Goal: Task Accomplishment & Management: Contribute content

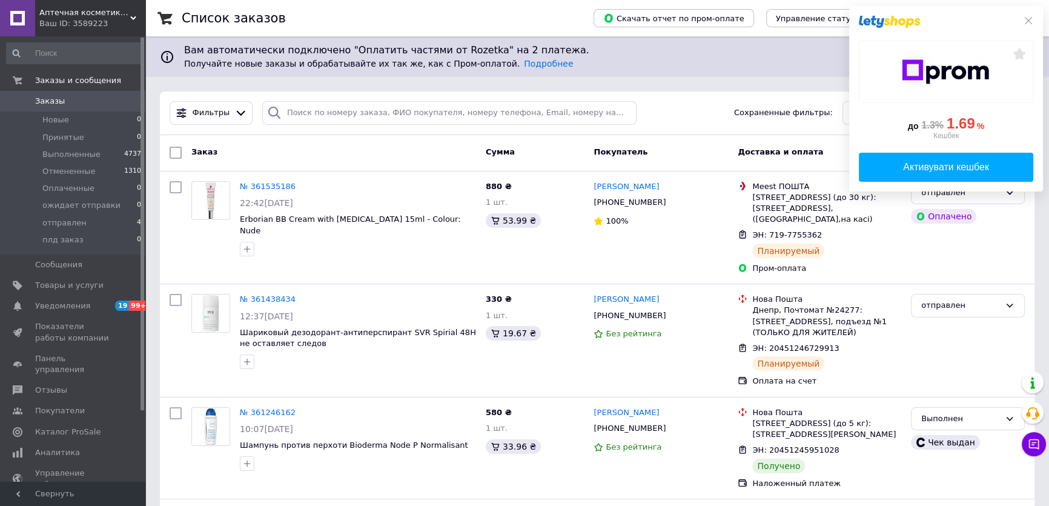
click at [71, 16] on span "Аптечная косметика из [GEOGRAPHIC_DATA]" at bounding box center [84, 12] width 91 height 11
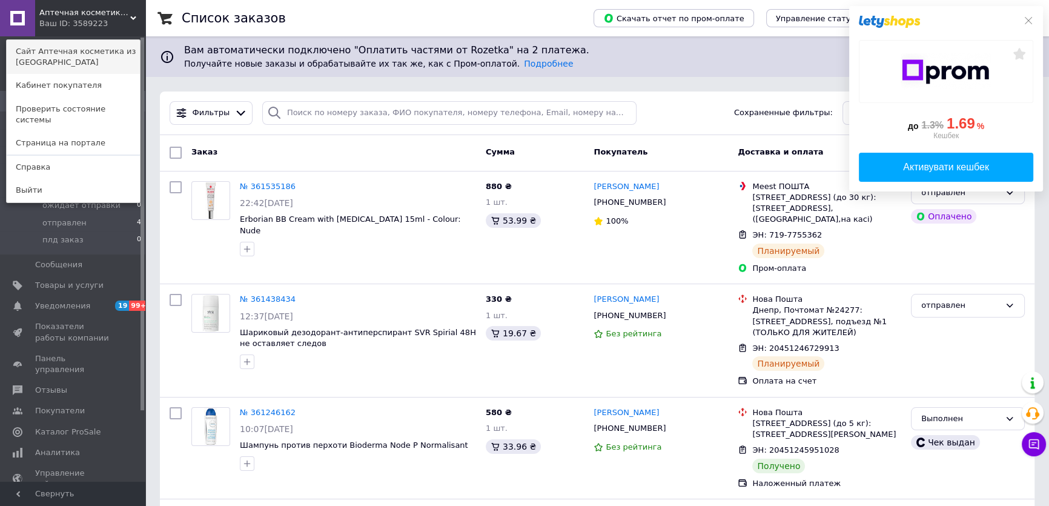
click at [91, 55] on link "Сайт Аптечная косметика из [GEOGRAPHIC_DATA]" at bounding box center [73, 57] width 133 height 34
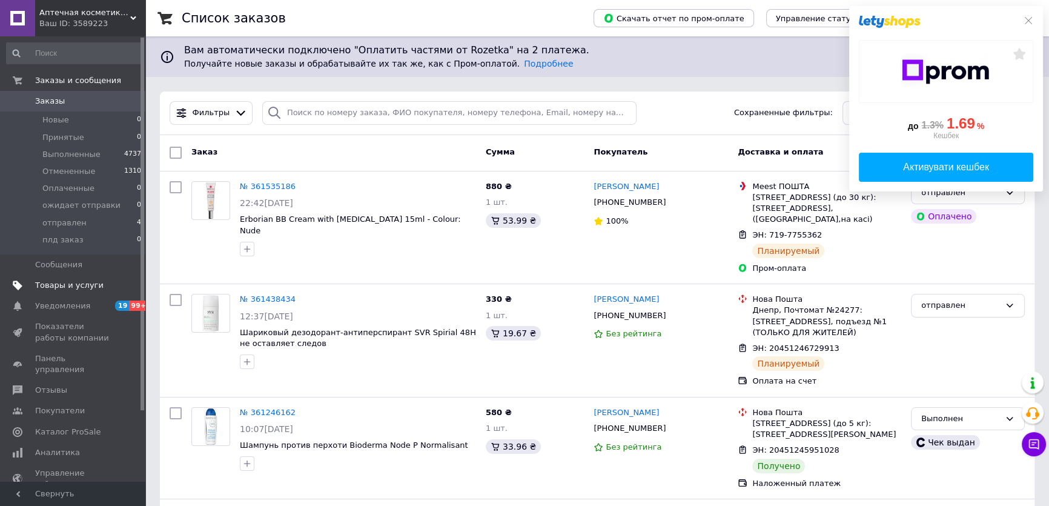
click at [55, 280] on span "Товары и услуги" at bounding box center [69, 285] width 68 height 11
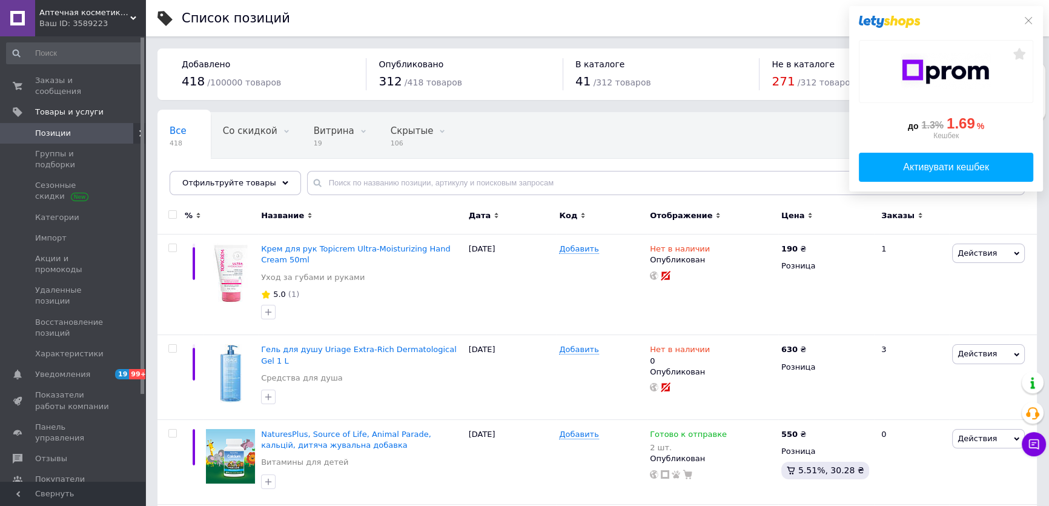
click at [1036, 18] on div "до 1.3% 1.69 % Кешбек Активувати кешбек" at bounding box center [946, 98] width 194 height 185
click at [282, 184] on use at bounding box center [285, 182] width 6 height 4
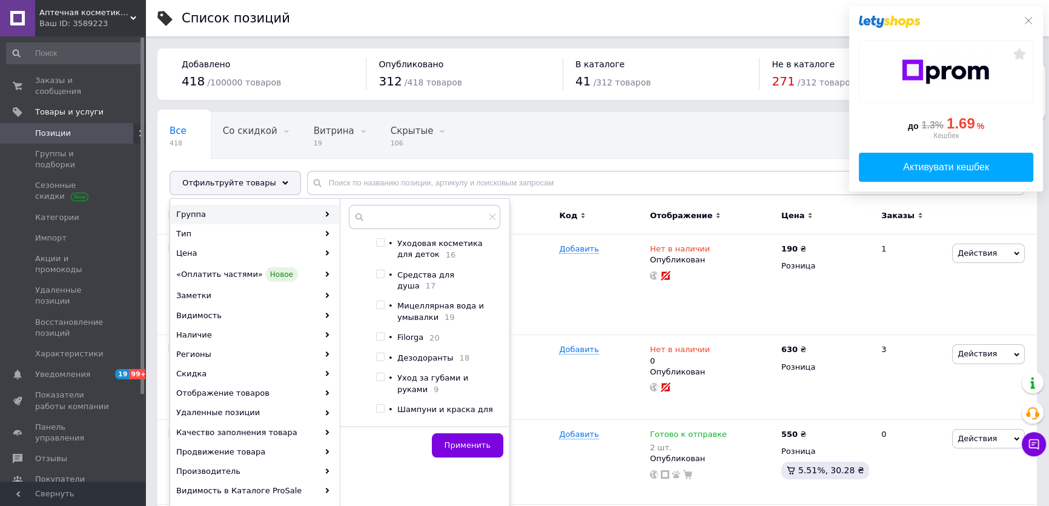
scroll to position [165, 0]
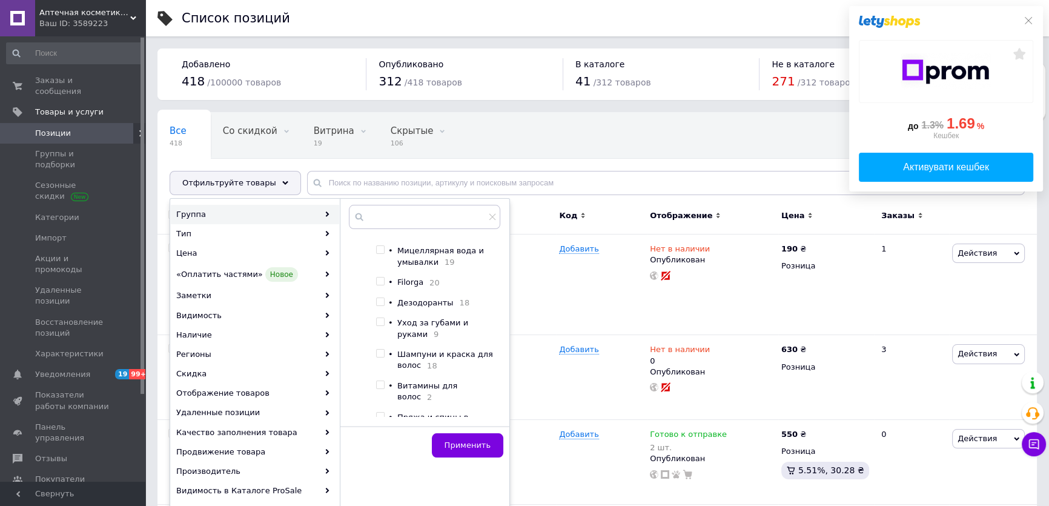
click at [379, 353] on input "checkbox" at bounding box center [380, 353] width 8 height 8
checkbox input "true"
click at [463, 449] on span "Применить" at bounding box center [468, 444] width 46 height 9
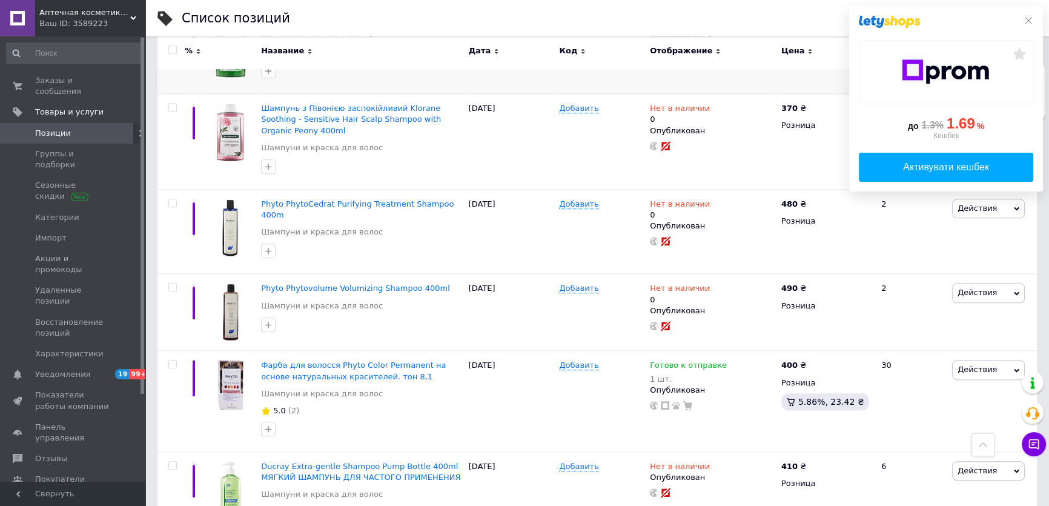
scroll to position [1587, 0]
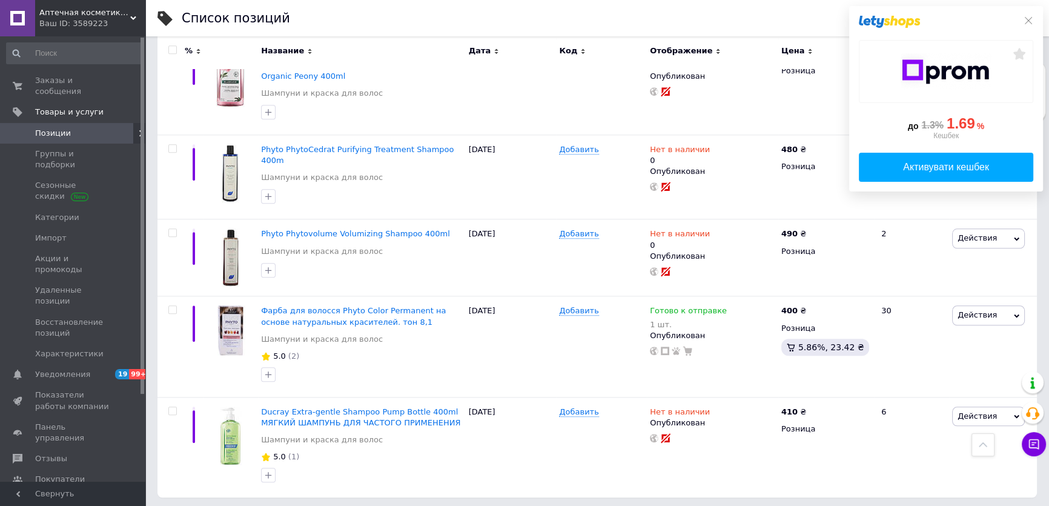
click at [1022, 18] on div at bounding box center [946, 22] width 174 height 12
click at [1028, 19] on icon at bounding box center [1029, 21] width 10 height 10
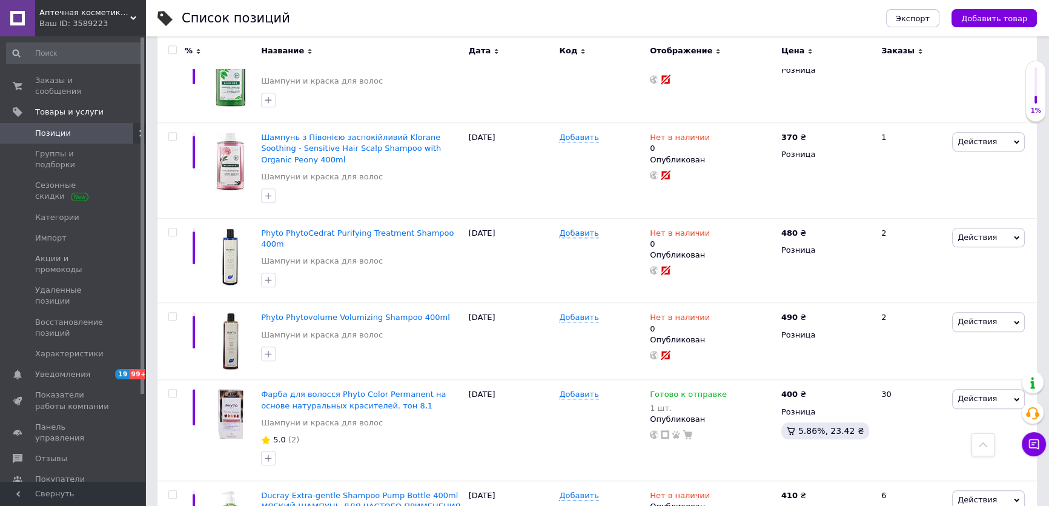
scroll to position [1366, 0]
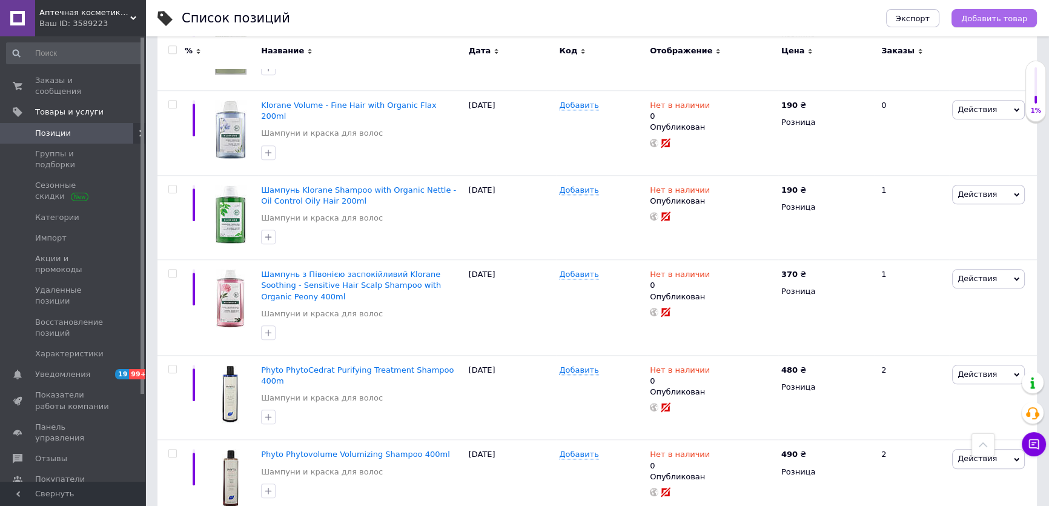
click at [984, 18] on span "Добавить товар" at bounding box center [994, 18] width 66 height 9
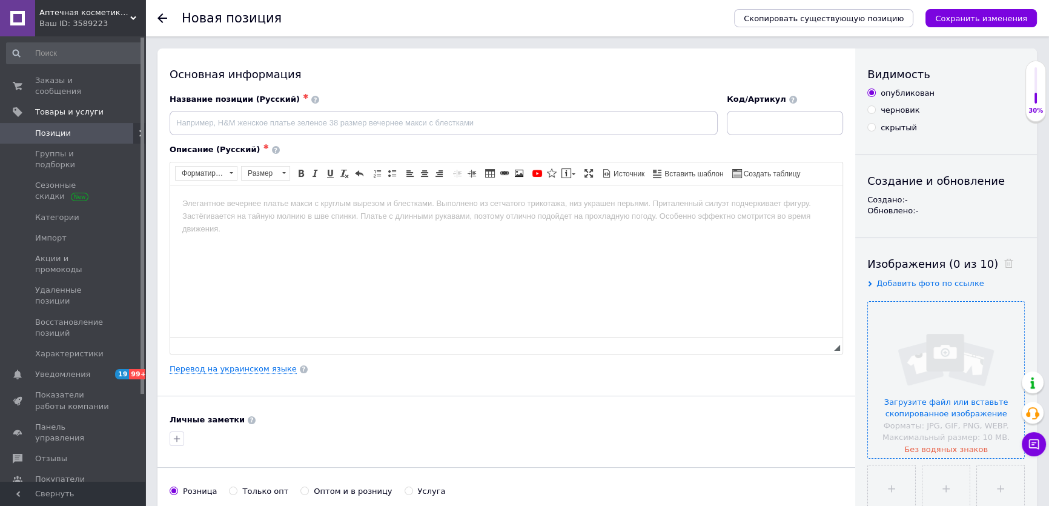
click at [964, 390] on input "file" at bounding box center [946, 380] width 156 height 156
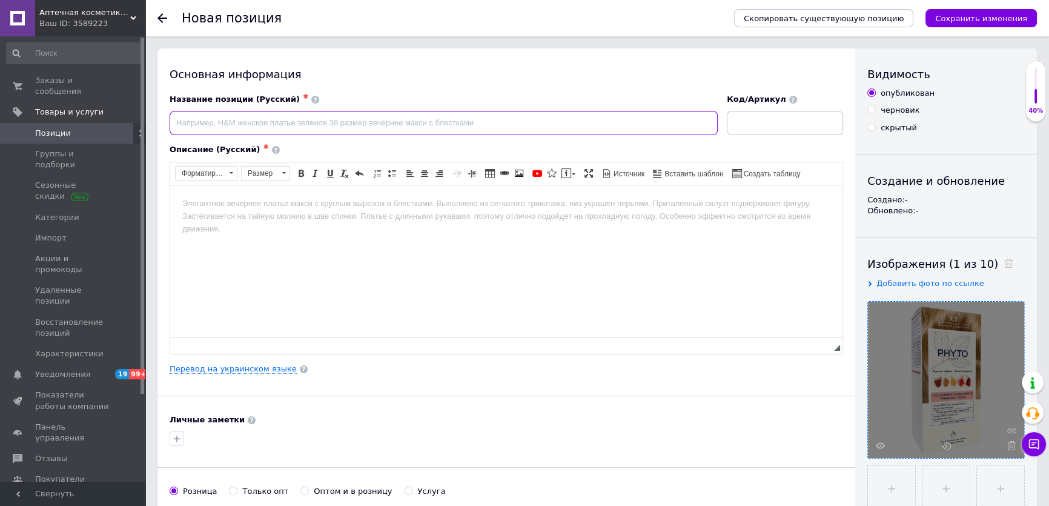
click at [193, 117] on input at bounding box center [444, 123] width 548 height 24
paste input "Фарба для волосся Phyto Color Permanent на основе натуральных красителей. тон 8…"
drag, startPoint x: 501, startPoint y: 121, endPoint x: 482, endPoint y: 121, distance: 19.4
click at [482, 121] on input "Фарба для волосся Phyto Color Permanent на основе натуральных красителей. тон 8…" at bounding box center [444, 123] width 548 height 24
type input "Фарба для волосся Phyto Color Permanent на основе натуральных красителей. тон 9…"
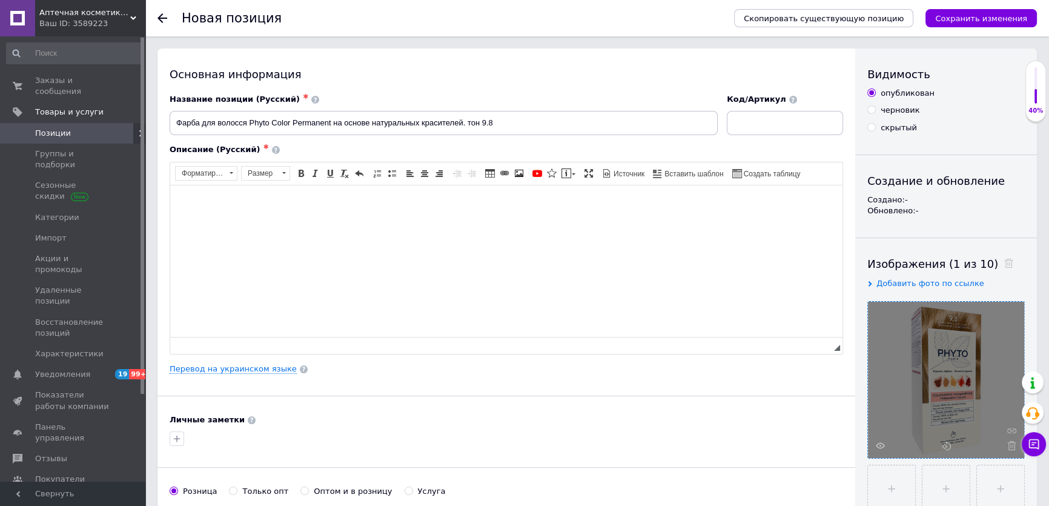
click at [184, 222] on html at bounding box center [506, 203] width 672 height 37
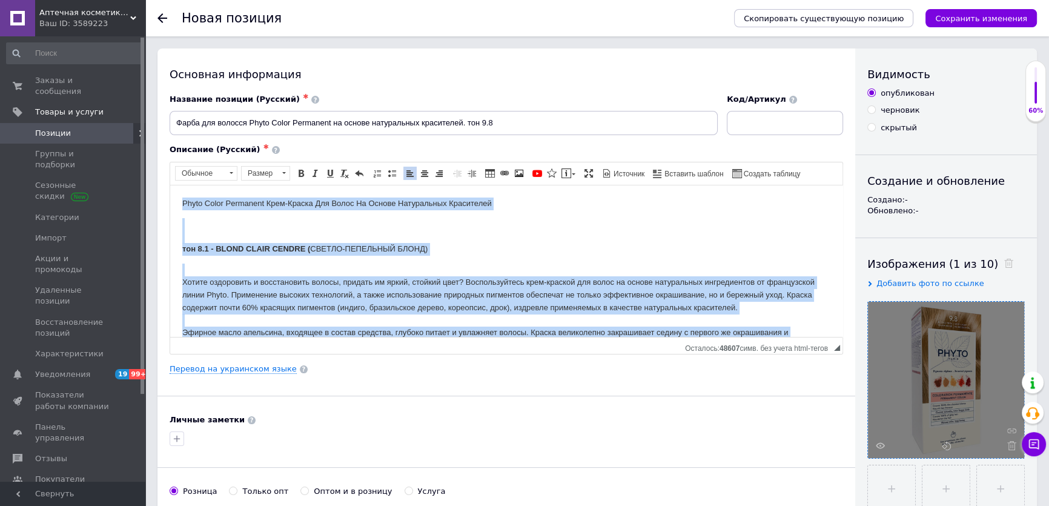
click at [179, 197] on html "Phyto Color Permanent Крем-Краска Для Волос На Основе Натуральных Красителей то…" at bounding box center [506, 343] width 672 height 317
click at [283, 174] on span at bounding box center [284, 173] width 12 height 13
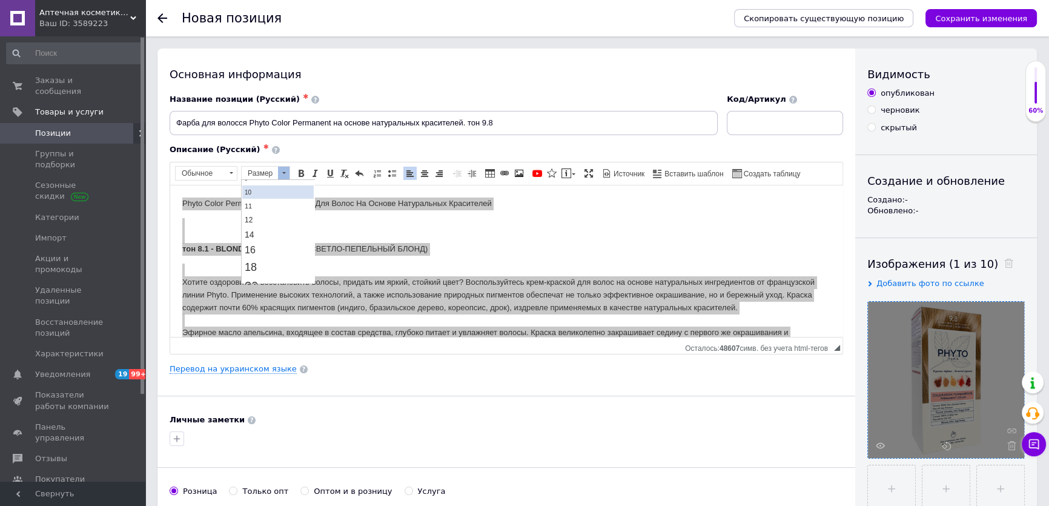
scroll to position [55, 0]
click at [263, 232] on link "14" at bounding box center [277, 234] width 71 height 15
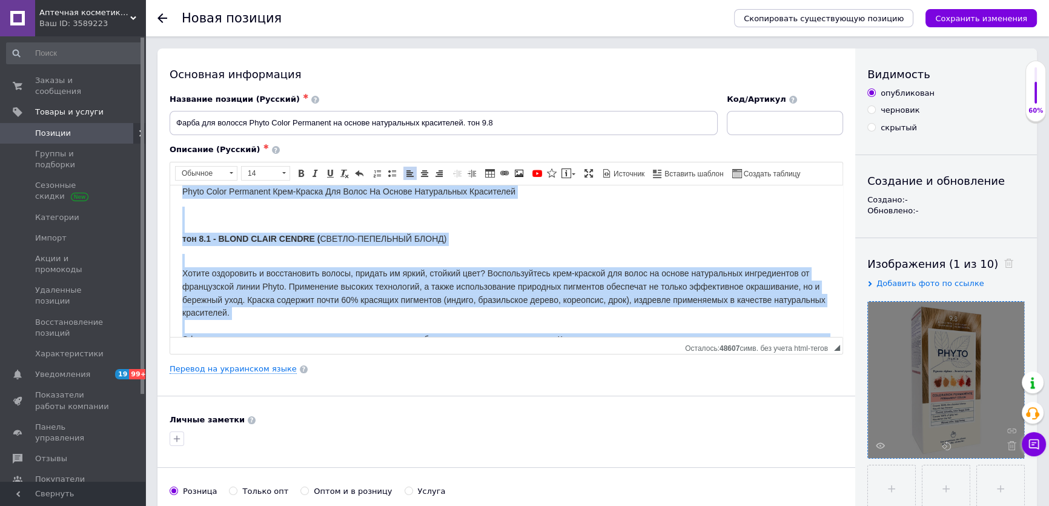
scroll to position [0, 0]
click at [248, 234] on strong "тон 8.1 - BLOND CLAIR CENDRE (" at bounding box center [250, 238] width 137 height 10
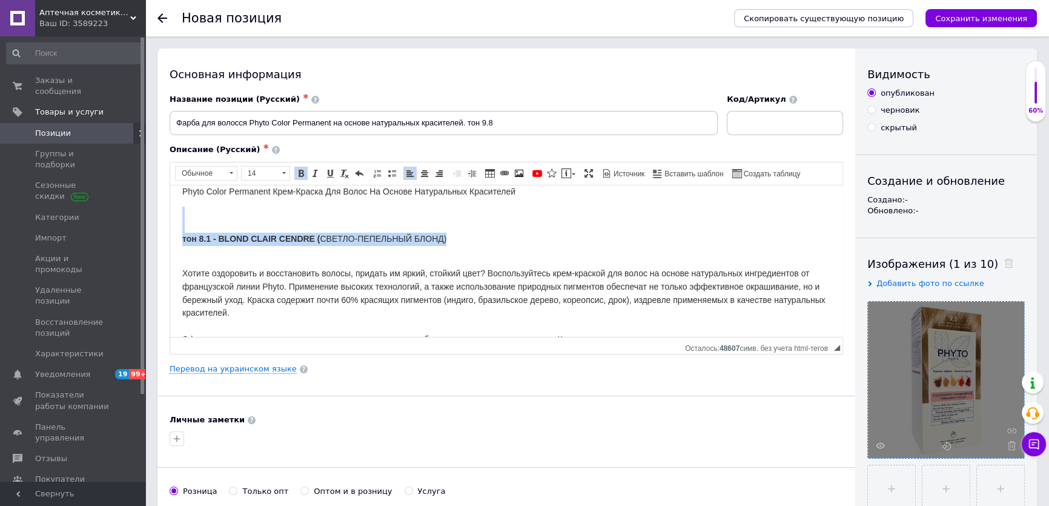
drag, startPoint x: 454, startPoint y: 231, endPoint x: 184, endPoint y: 220, distance: 271.0
click at [184, 220] on p "тон 8.1 - BLOND CLAIR CENDRE ( СВЕТЛО-ПЕПЕЛЬНЫЙ БЛОНД)" at bounding box center [506, 225] width 648 height 39
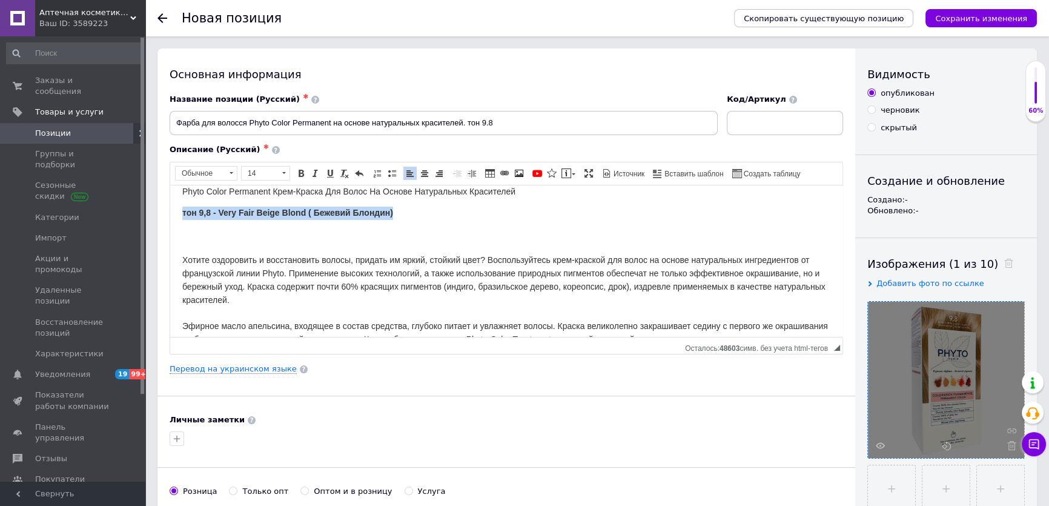
drag, startPoint x: 409, startPoint y: 207, endPoint x: 172, endPoint y: 208, distance: 236.8
click at [172, 208] on html "Phyto Color Permanent Крем-Краска Для Волос На Основе Натуральных Красителей то…" at bounding box center [506, 338] width 672 height 330
click at [442, 239] on p "Хотите оздоровить и восстановить волосы, придать им яркий, стойкий цвет? Воспол…" at bounding box center [506, 364] width 648 height 250
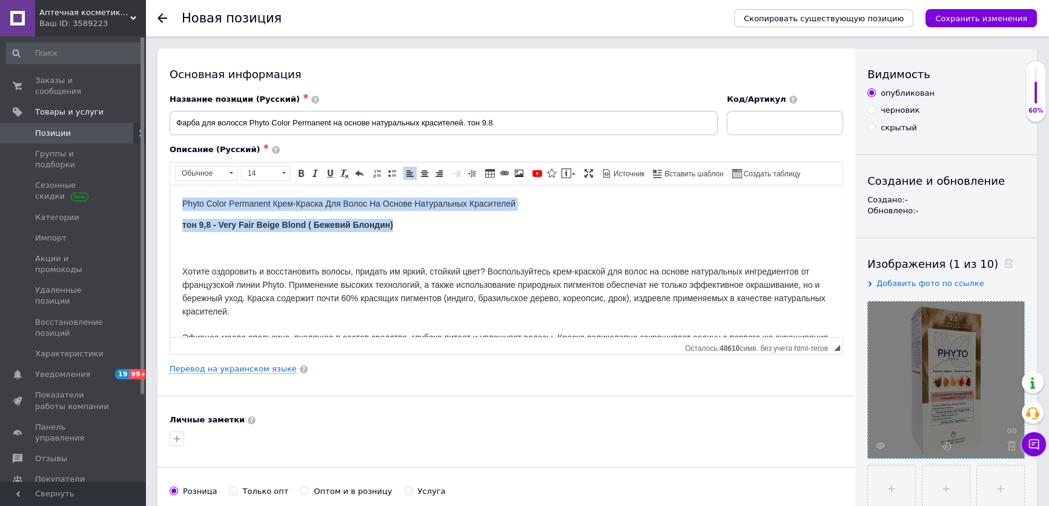
drag, startPoint x: 403, startPoint y: 208, endPoint x: 171, endPoint y: 192, distance: 232.6
click at [171, 192] on html "Phyto Color Permanent Крем-Краска Для Волос На Основе Натуральных Красителей то…" at bounding box center [506, 350] width 672 height 330
click at [299, 176] on span at bounding box center [301, 173] width 10 height 10
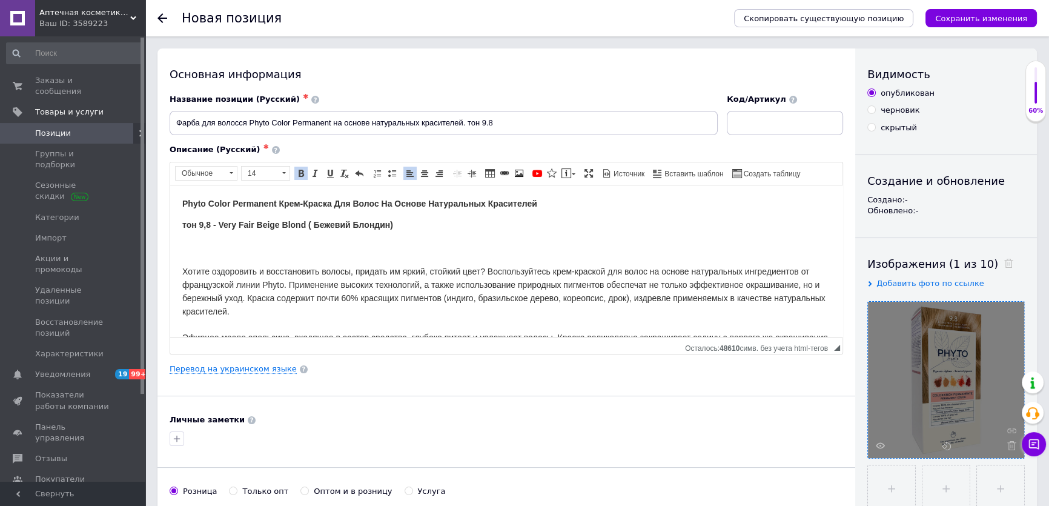
click at [424, 234] on p "тон 9,8 - Very Fair Beige Blond ( Бежевий Блондин)" at bounding box center [506, 231] width 648 height 26
drag, startPoint x: 181, startPoint y: 200, endPoint x: 274, endPoint y: 200, distance: 92.7
click at [274, 200] on html "Phyto Color Permanent Крем-Краска Для Волос На Основе Натуральных Красителей то…" at bounding box center [506, 350] width 672 height 330
copy span "Phyto Color Permanen"
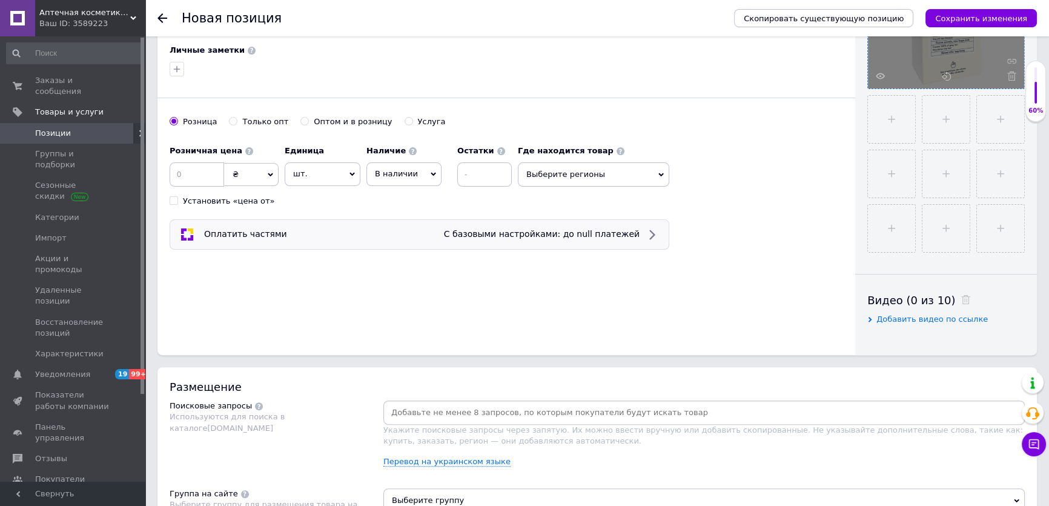
scroll to position [385, 0]
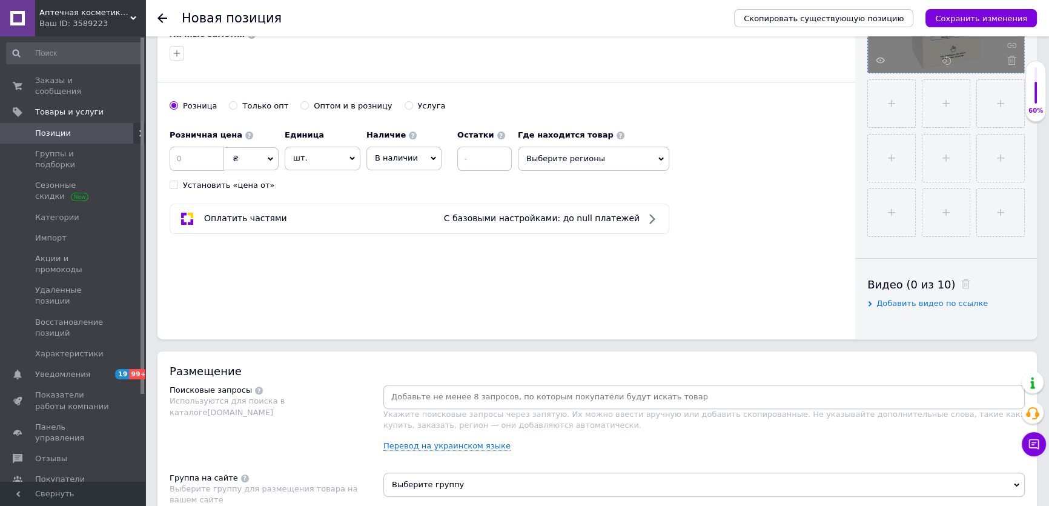
click at [419, 399] on input at bounding box center [704, 397] width 637 height 18
type input "Phyto Color Permanen"
click at [184, 164] on input at bounding box center [197, 159] width 55 height 24
type input "440"
click at [431, 159] on icon at bounding box center [433, 158] width 5 height 5
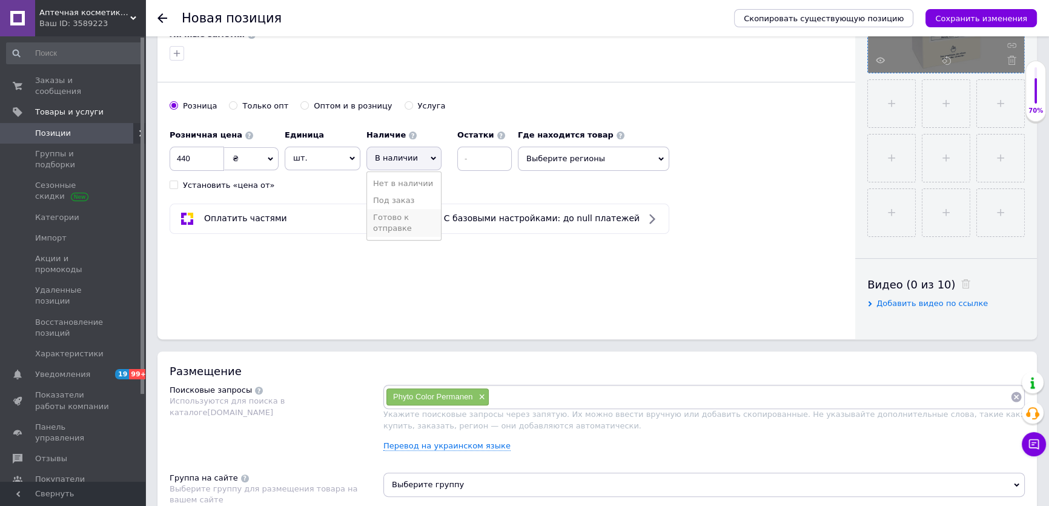
click at [412, 225] on li "Готово к отправке" at bounding box center [404, 223] width 74 height 28
click at [483, 154] on input at bounding box center [509, 159] width 55 height 24
type input "6"
click at [555, 153] on span "Выберите регионы" at bounding box center [617, 159] width 151 height 24
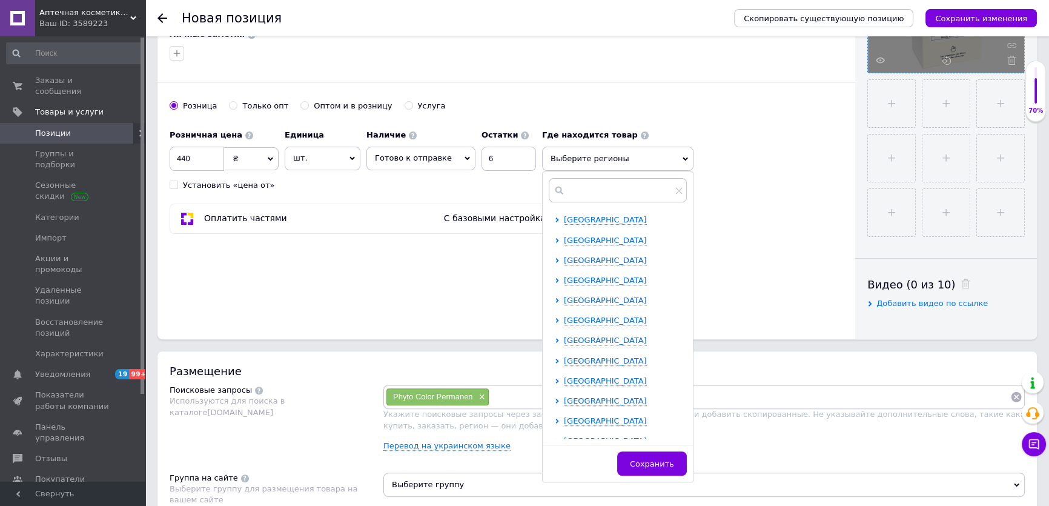
click at [553, 191] on icon at bounding box center [559, 190] width 12 height 12
click at [560, 184] on input "text" at bounding box center [618, 190] width 138 height 24
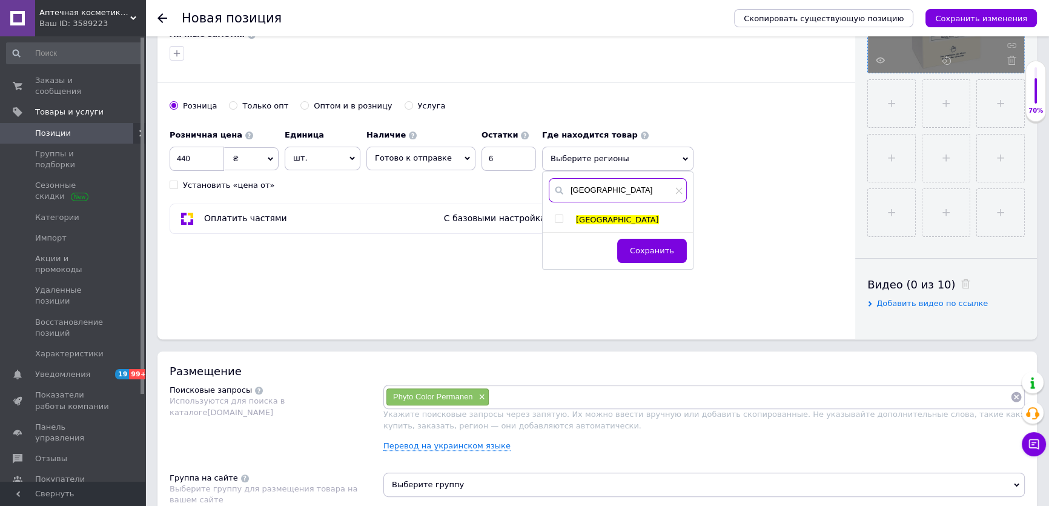
type input "[GEOGRAPHIC_DATA]"
click at [555, 215] on input "checkbox" at bounding box center [559, 219] width 8 height 8
checkbox input "true"
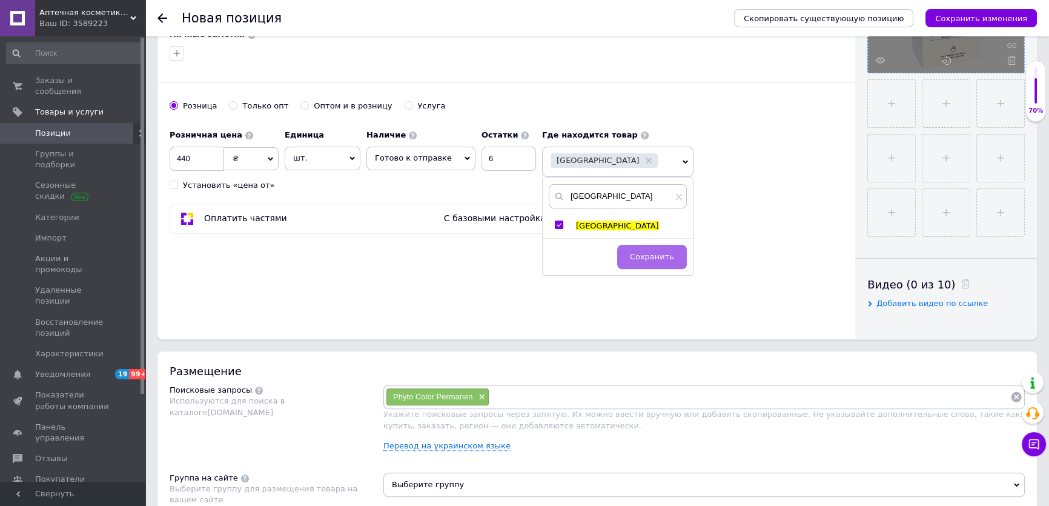
click at [646, 257] on span "Сохранить" at bounding box center [652, 256] width 44 height 9
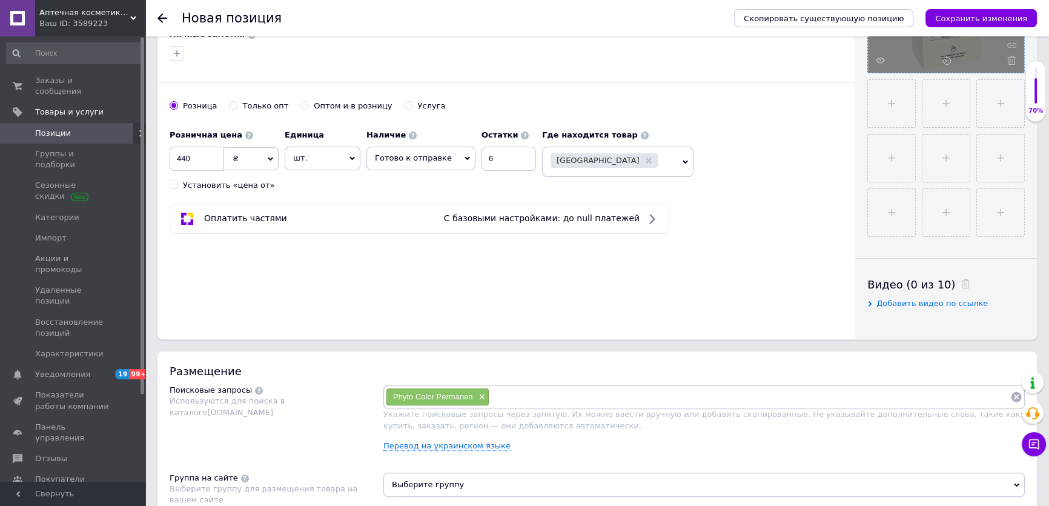
click at [509, 395] on input at bounding box center [749, 397] width 521 height 18
type input "краска для волос фито"
type input "фито"
type input "краска для волос"
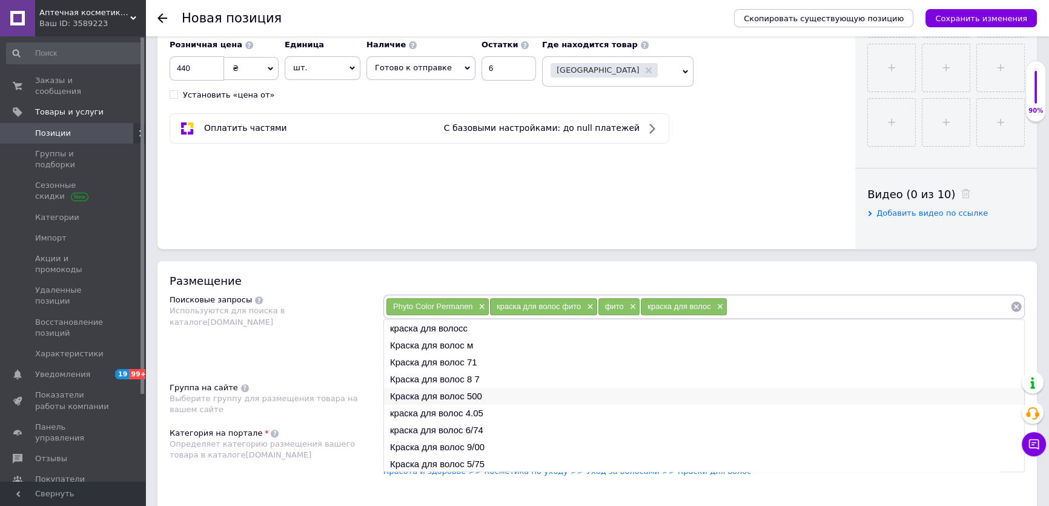
scroll to position [495, 0]
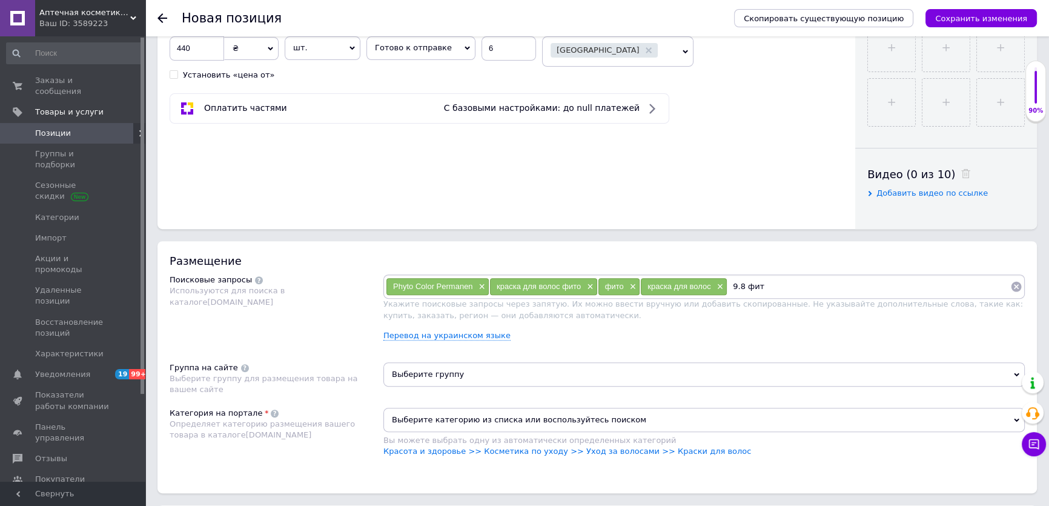
type input "9.8 фито"
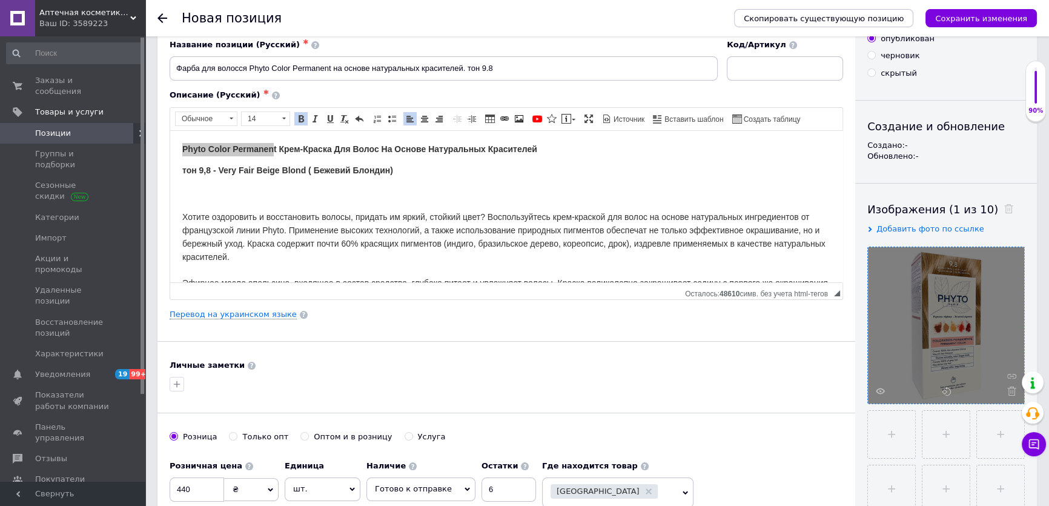
scroll to position [0, 0]
click at [283, 147] on span "Phyto Color Permanent Крем-Краска Для Волос На Основе Натуральных Красителей" at bounding box center [359, 149] width 355 height 10
drag, startPoint x: 217, startPoint y: 168, endPoint x: 303, endPoint y: 174, distance: 86.3
click at [303, 174] on p "тон 9,8 - Very Fair Beige Blond ( Бежевий Блондин)" at bounding box center [506, 177] width 648 height 26
copy strong "Very Fair Beige Blond"
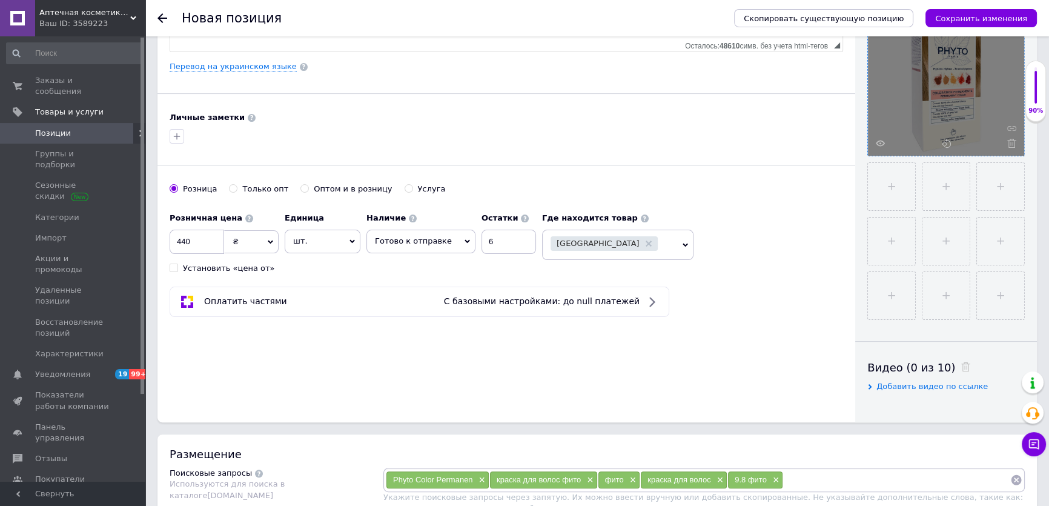
scroll to position [495, 0]
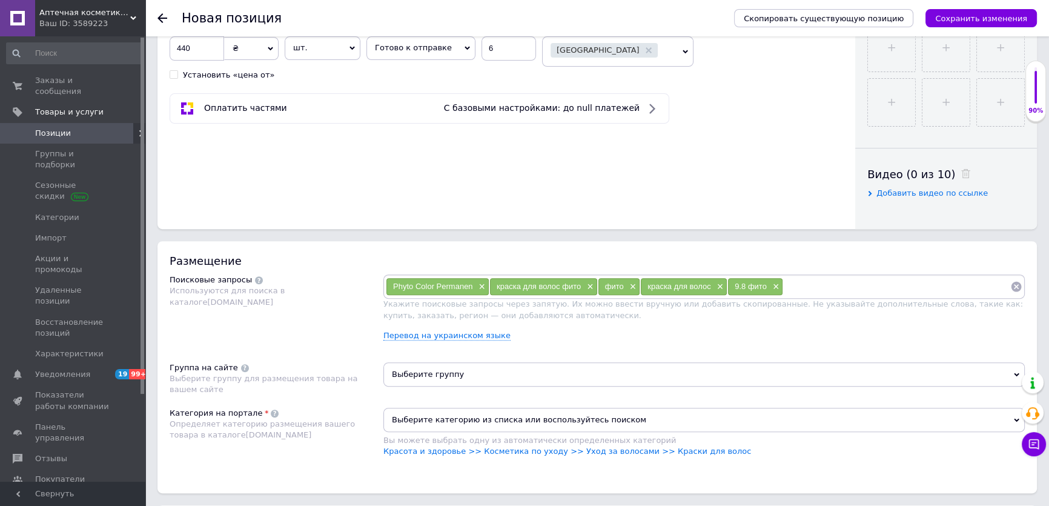
click at [800, 283] on input at bounding box center [896, 286] width 227 height 18
type input "Very Fair Beige Blond"
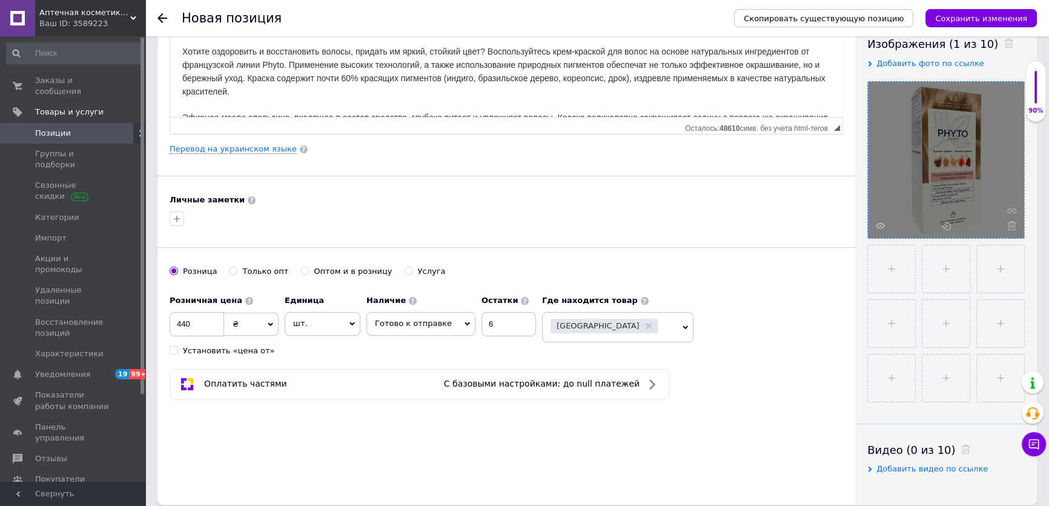
scroll to position [0, 0]
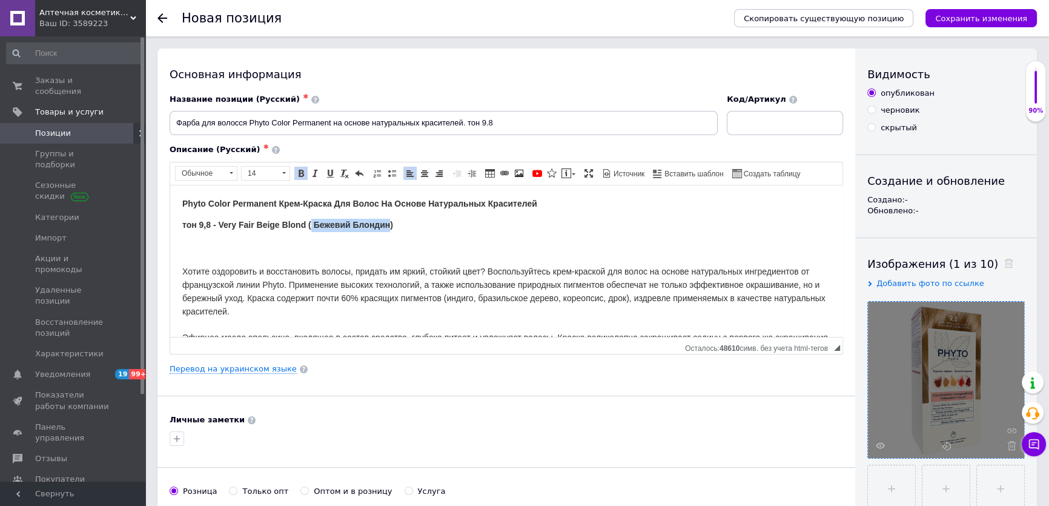
drag, startPoint x: 311, startPoint y: 220, endPoint x: 388, endPoint y: 217, distance: 77.0
click at [388, 218] on p "тон 9,8 - Very Fair Beige Blond ( Бежевий Блондин)" at bounding box center [506, 231] width 648 height 26
copy strong "Бежевий Блондин"
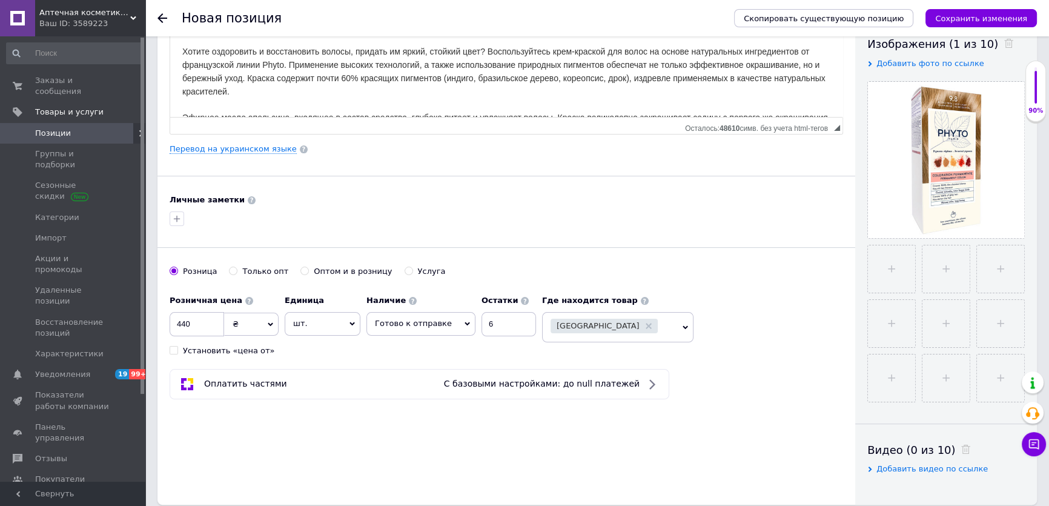
scroll to position [440, 0]
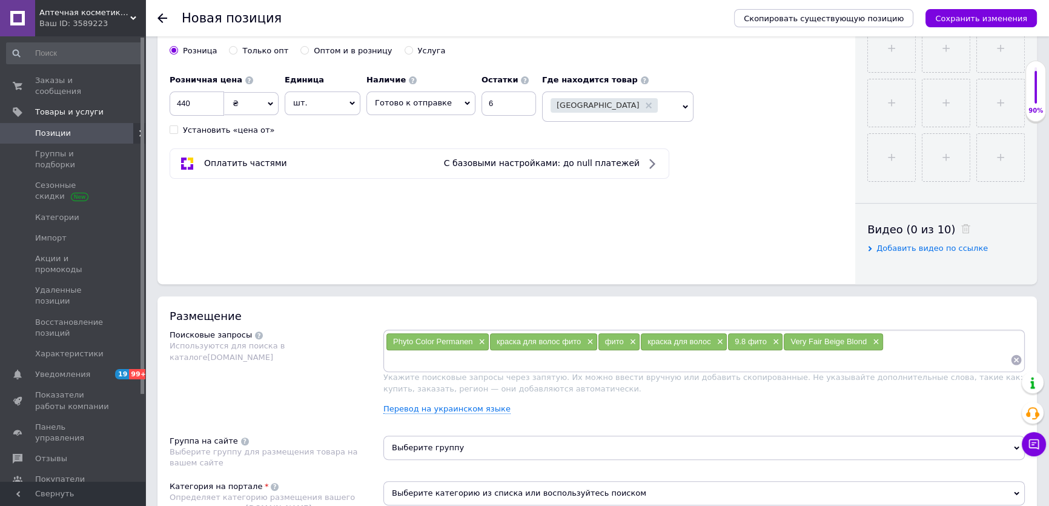
click at [408, 362] on input at bounding box center [698, 360] width 624 height 18
type input "Бежевий Блондин"
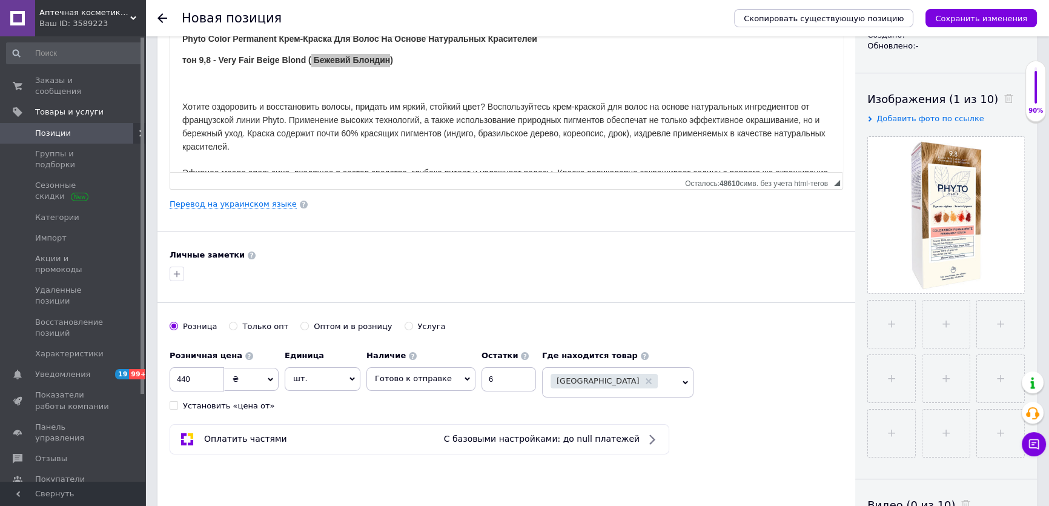
scroll to position [0, 0]
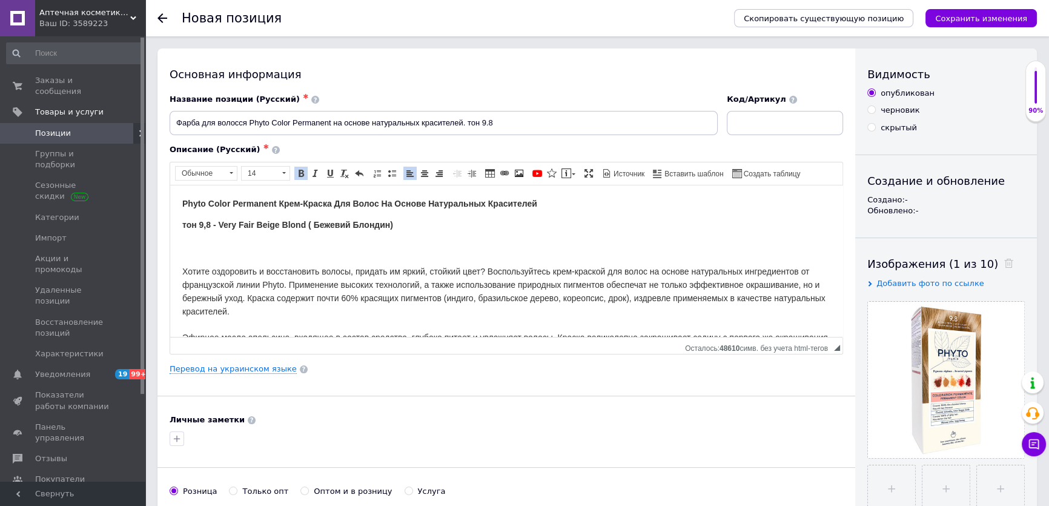
click at [193, 201] on span "Phyto Color Permanent Крем-Краска Для Волос На Основе Натуральных Красителей" at bounding box center [359, 203] width 355 height 10
copy span "Phyto"
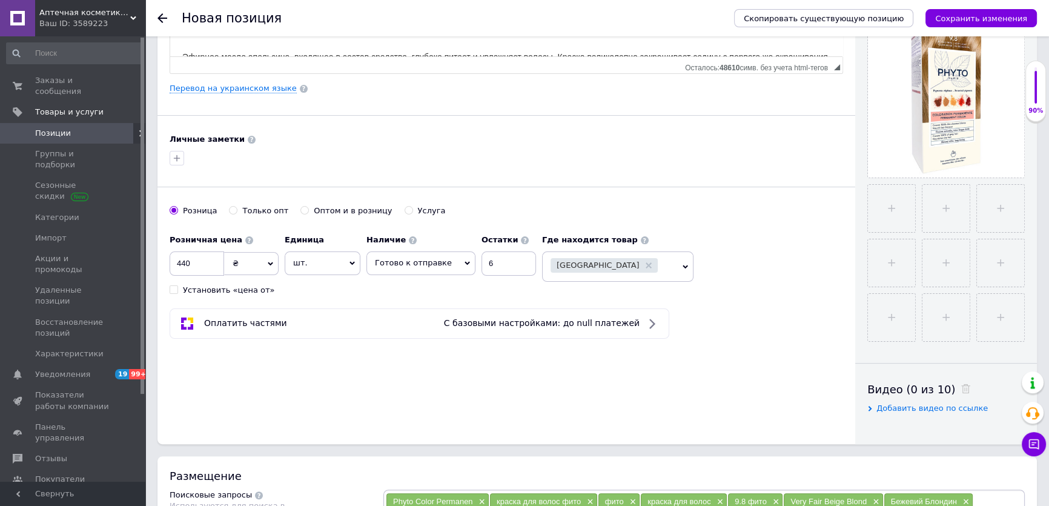
scroll to position [440, 0]
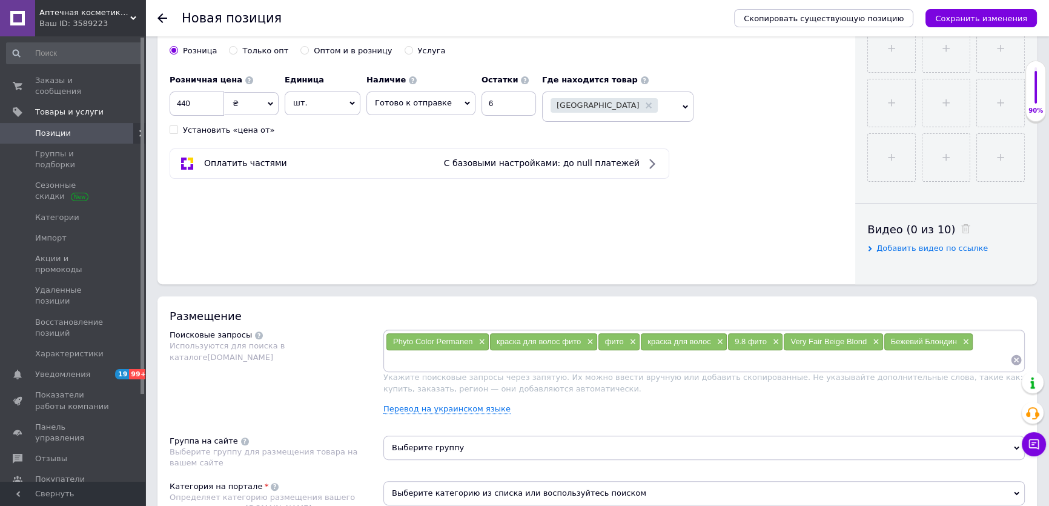
click at [396, 354] on input at bounding box center [698, 360] width 624 height 18
type input "Phyto"
type input "натуральная краска"
click at [360, 316] on div "Размещение" at bounding box center [597, 315] width 855 height 15
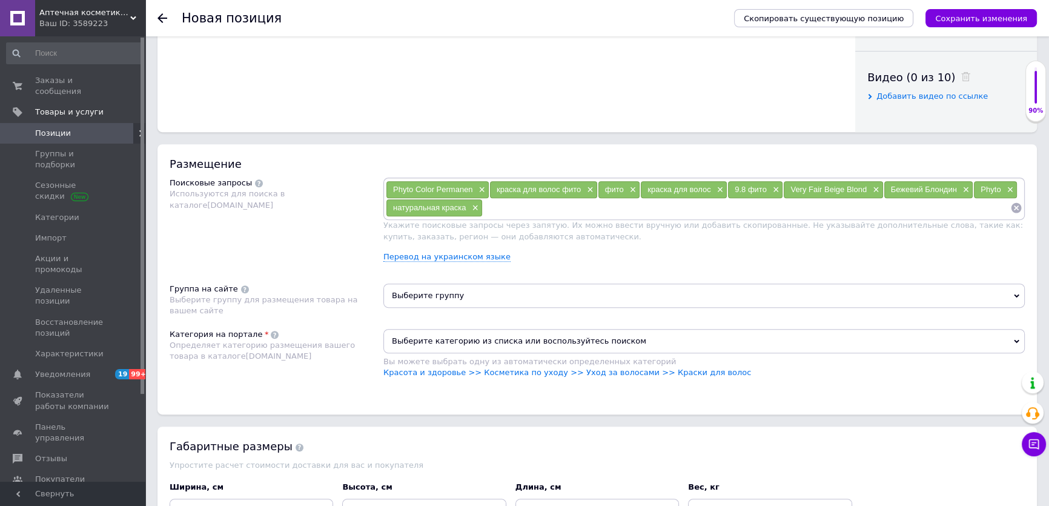
scroll to position [606, 0]
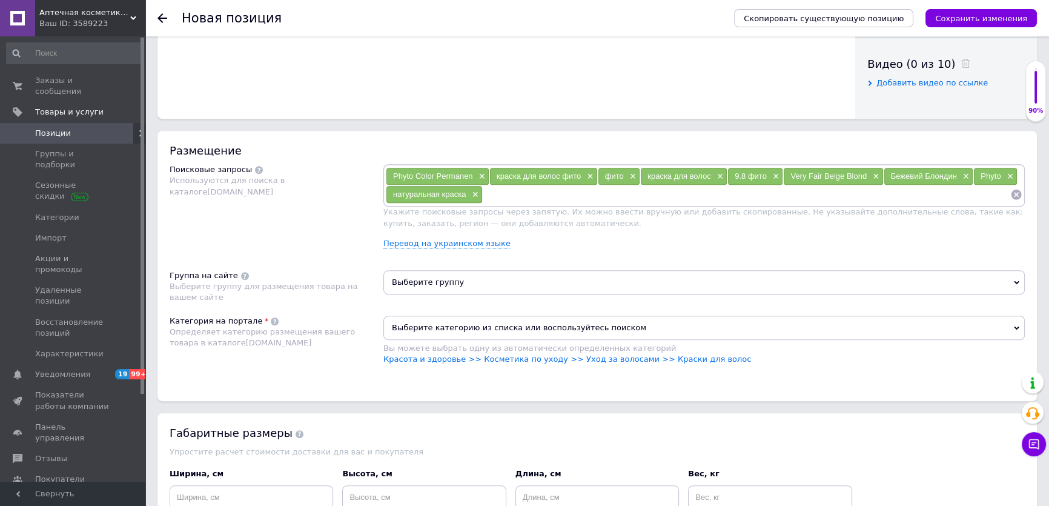
click at [405, 288] on span "Выберите группу" at bounding box center [703, 282] width 641 height 24
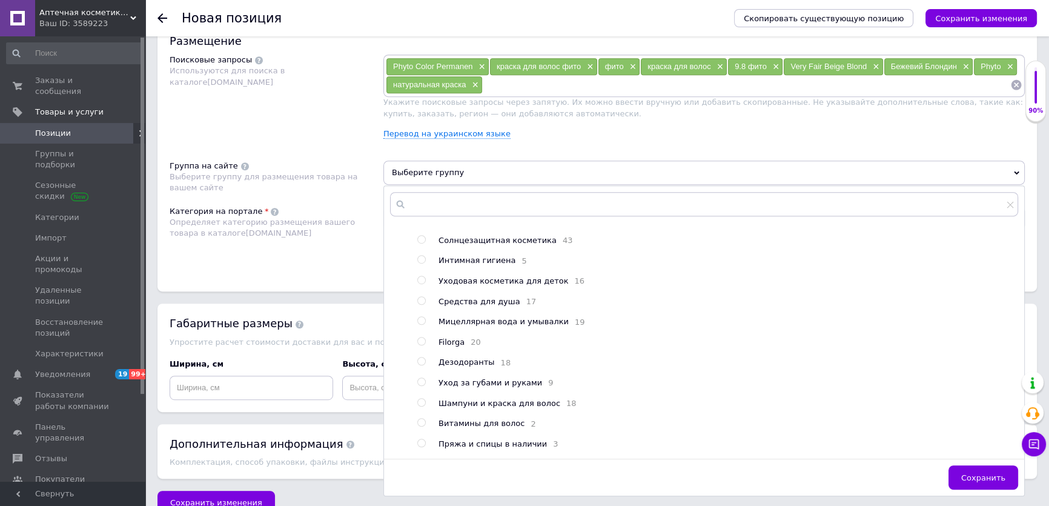
scroll to position [110, 0]
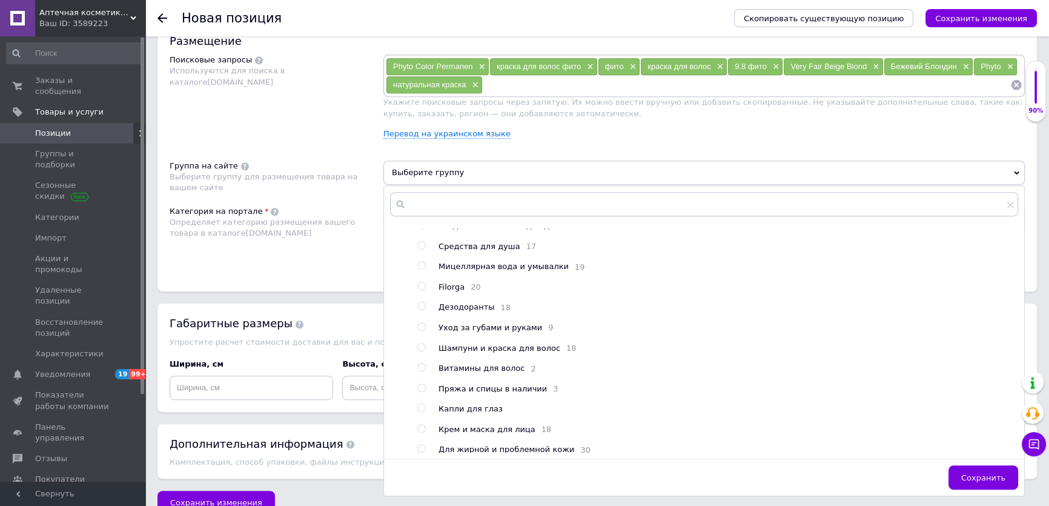
click at [422, 351] on input "radio" at bounding box center [421, 347] width 8 height 8
radio input "true"
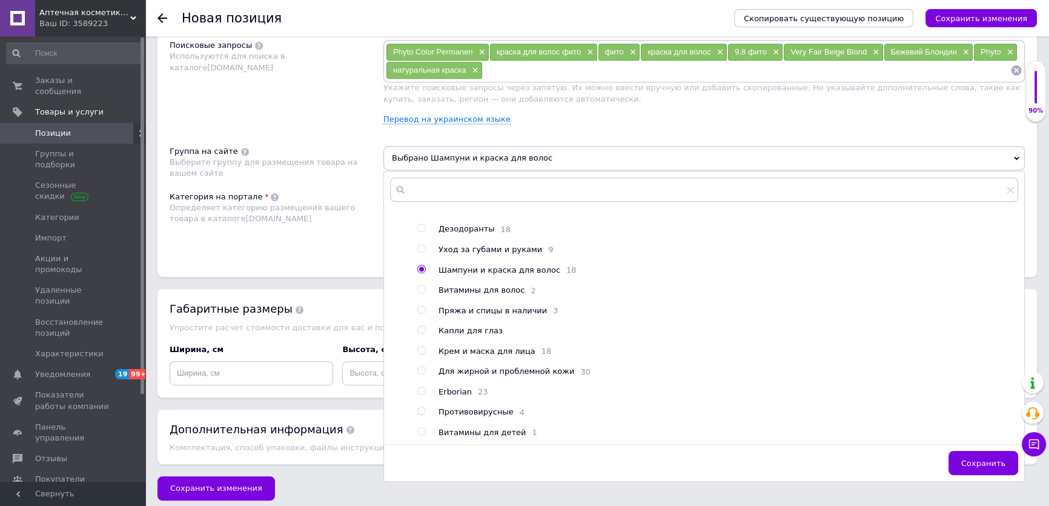
scroll to position [738, 0]
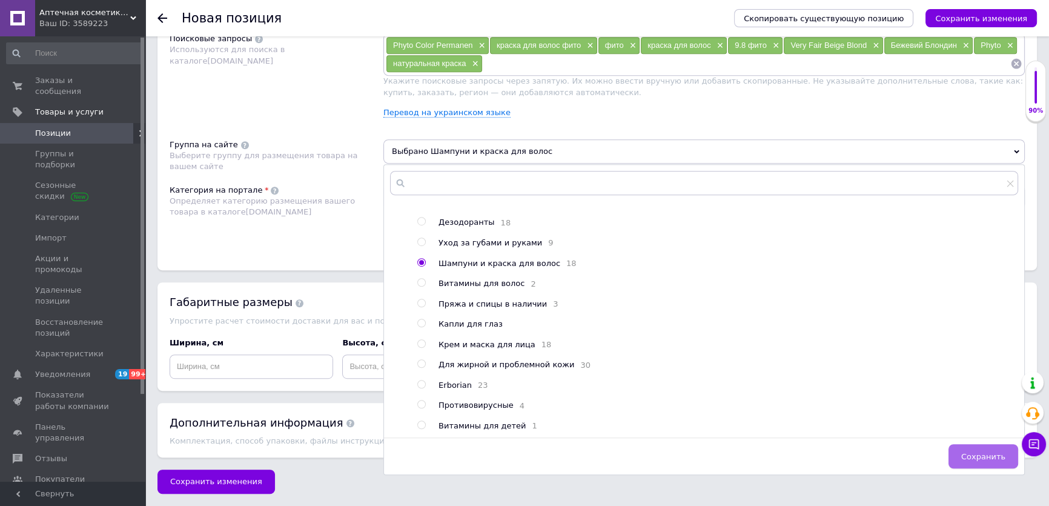
click at [990, 444] on button "Сохранить" at bounding box center [984, 456] width 70 height 24
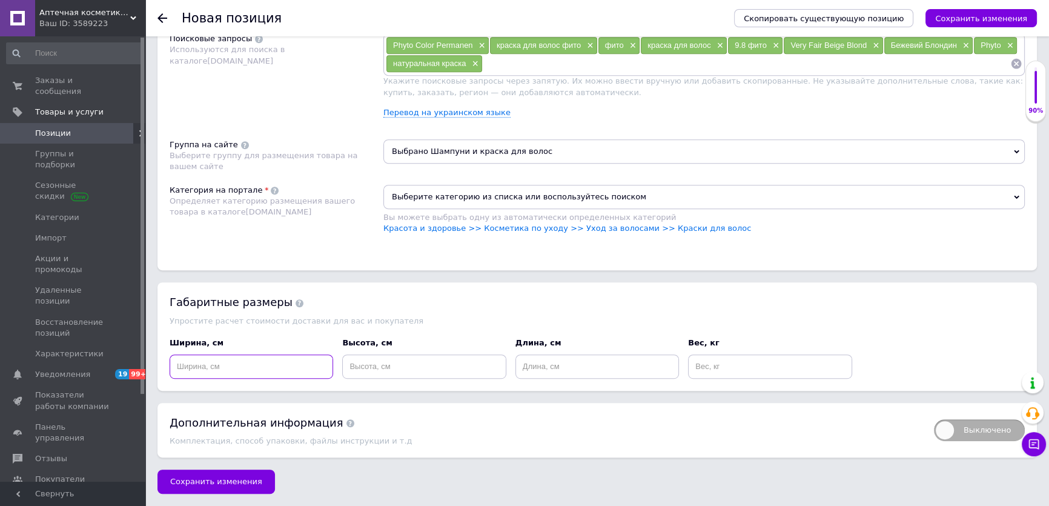
click at [199, 359] on input at bounding box center [252, 366] width 164 height 24
type input "2"
type input "18"
click at [388, 365] on input at bounding box center [424, 366] width 164 height 24
type input "14"
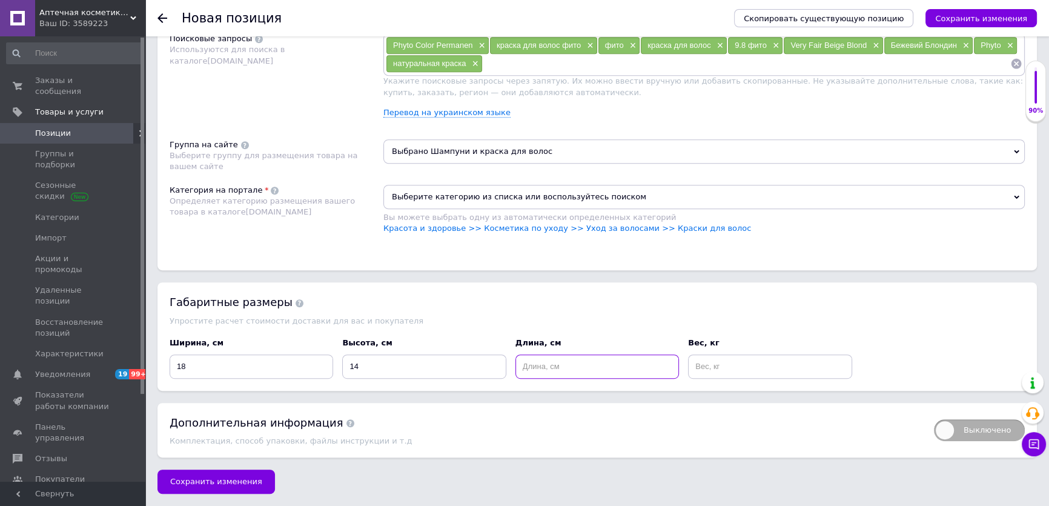
click at [561, 365] on input at bounding box center [597, 366] width 164 height 24
type input "12"
click at [720, 359] on input at bounding box center [770, 366] width 164 height 24
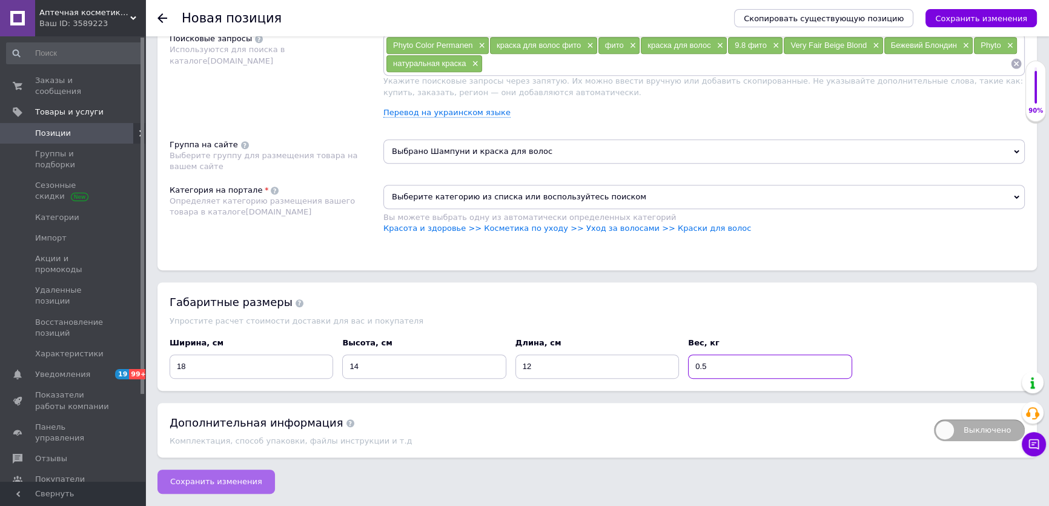
type input "0.5"
click at [243, 473] on button "Сохранить изменения" at bounding box center [216, 481] width 118 height 24
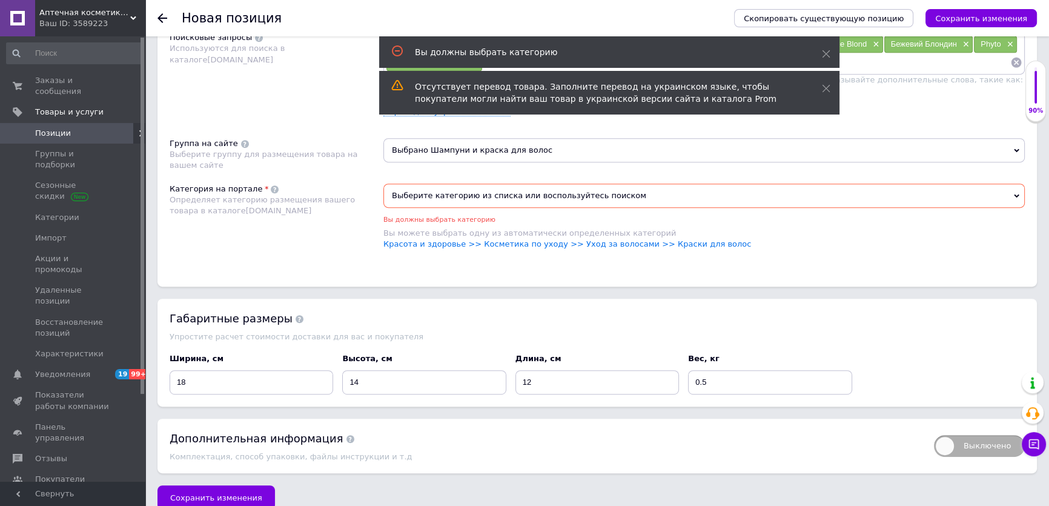
scroll to position [703, 0]
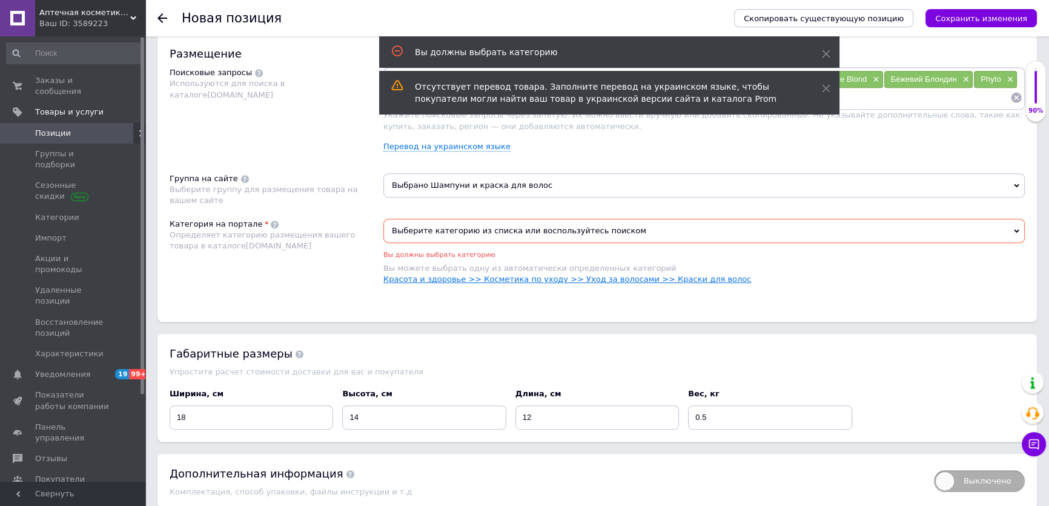
click at [654, 280] on link "Красота и здоровье >> Косметика по уходу >> Уход за волосами >> Краски для волос" at bounding box center [567, 278] width 368 height 9
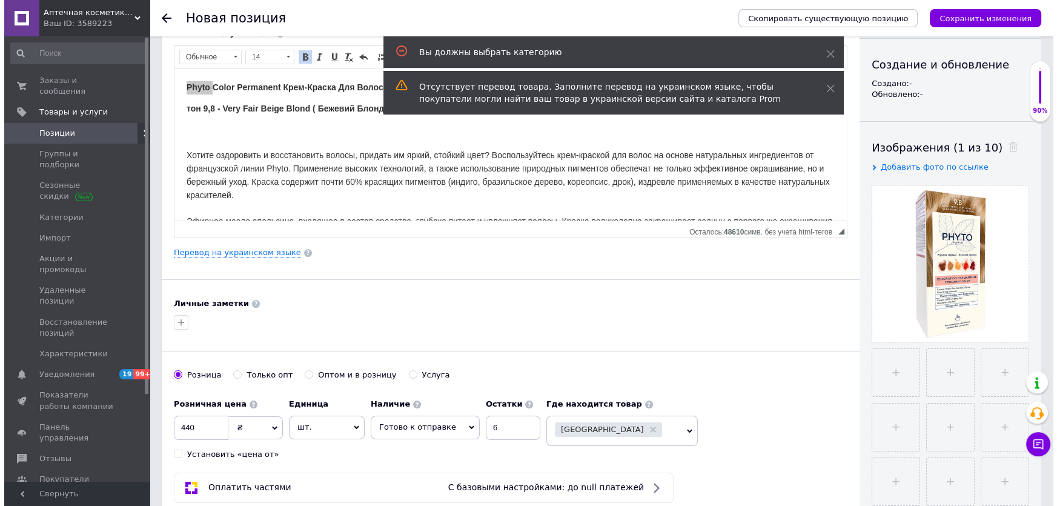
scroll to position [97, 0]
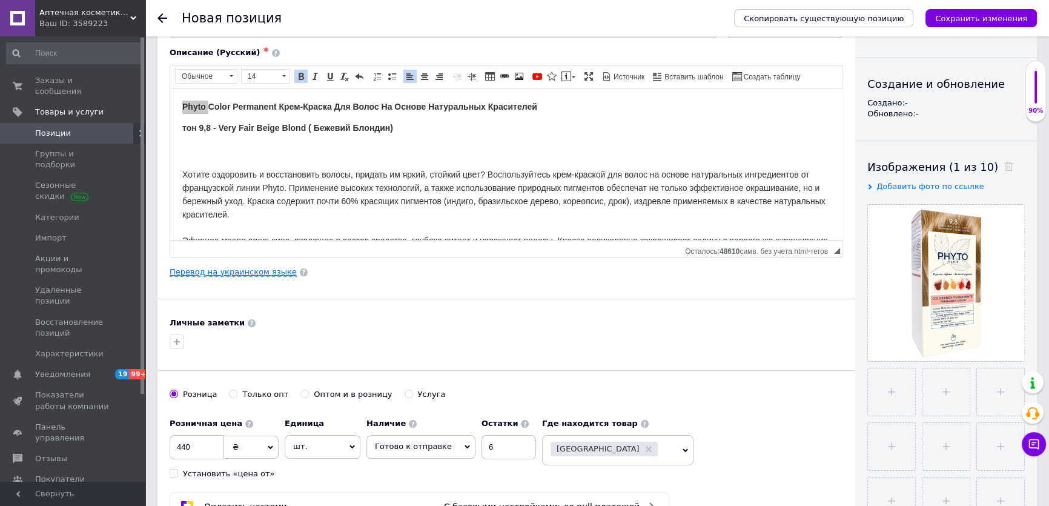
click at [245, 271] on link "Перевод на украинском языке" at bounding box center [233, 272] width 127 height 10
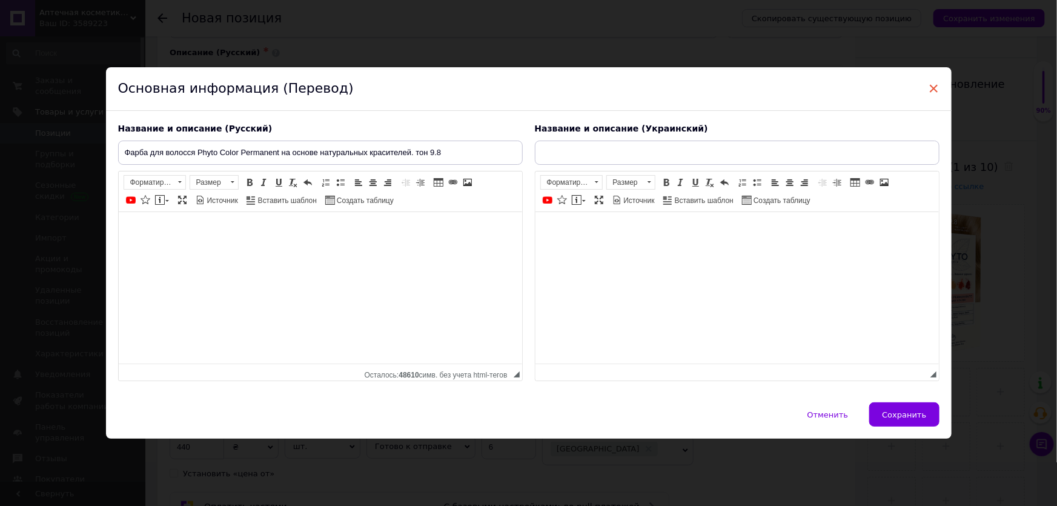
click at [933, 78] on span "×" at bounding box center [934, 88] width 11 height 21
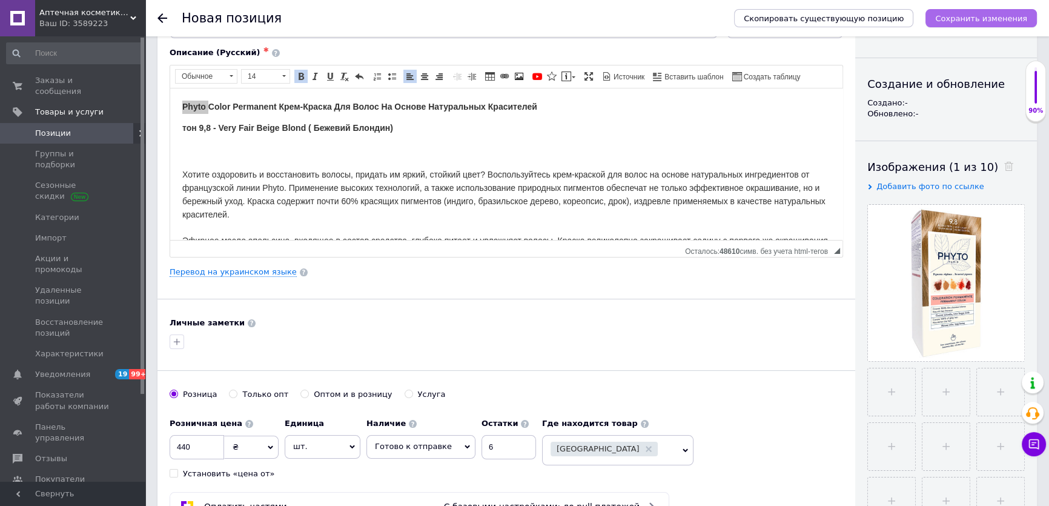
click at [950, 23] on button "Сохранить изменения" at bounding box center [981, 18] width 111 height 18
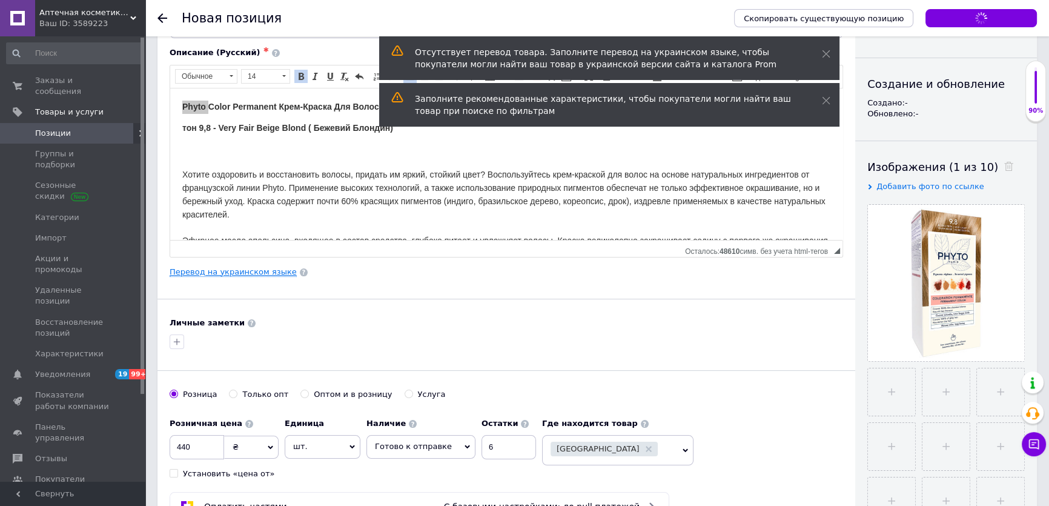
click at [240, 269] on link "Перевод на украинском языке" at bounding box center [233, 272] width 127 height 10
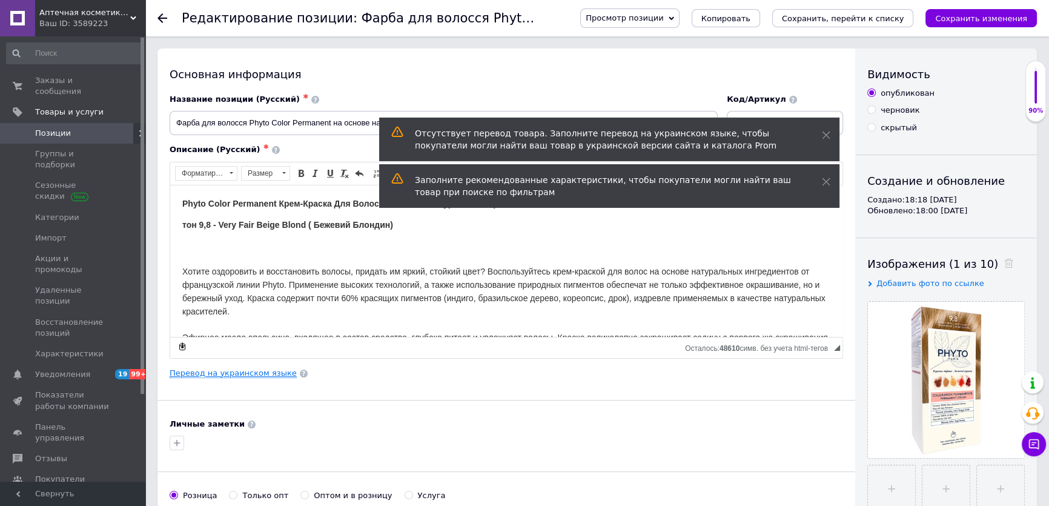
click at [228, 372] on link "Перевод на украинском языке" at bounding box center [233, 373] width 127 height 10
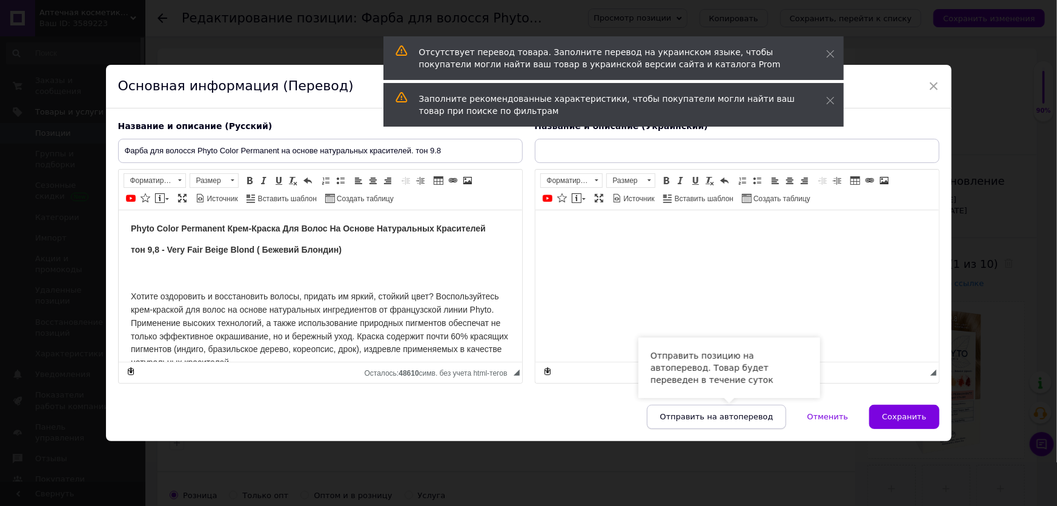
click at [712, 421] on span "Отправить на автоперевод" at bounding box center [716, 416] width 113 height 9
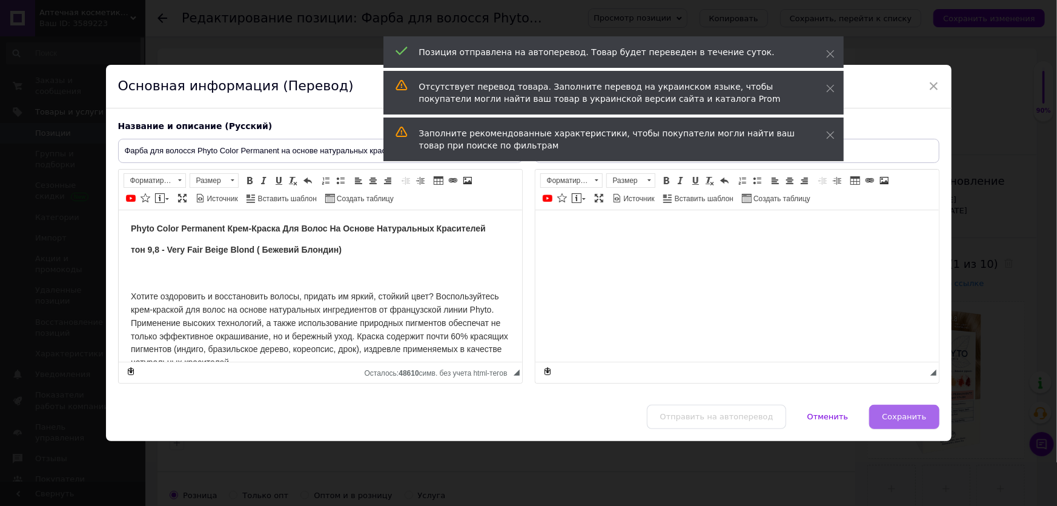
click at [892, 421] on span "Сохранить" at bounding box center [904, 416] width 44 height 9
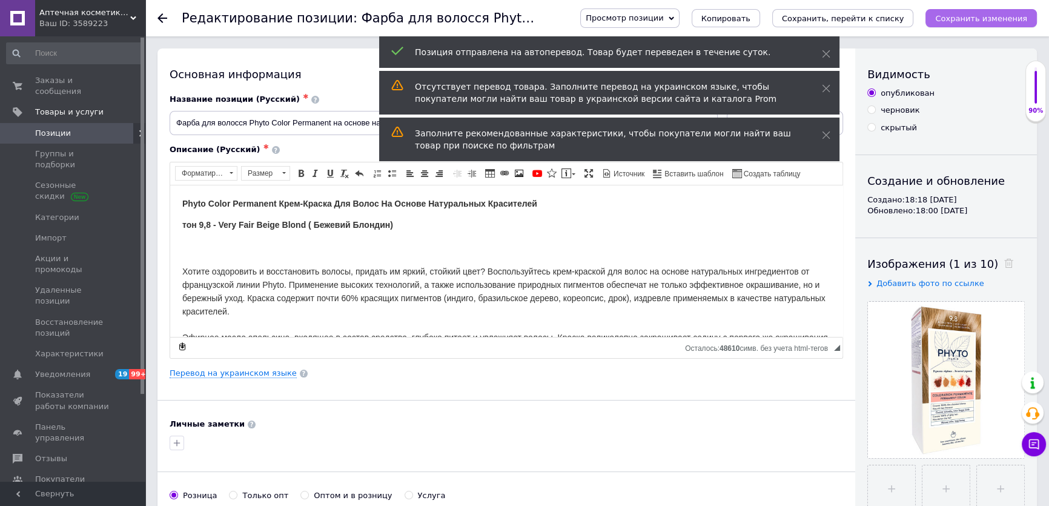
click at [982, 10] on button "Сохранить изменения" at bounding box center [981, 18] width 111 height 18
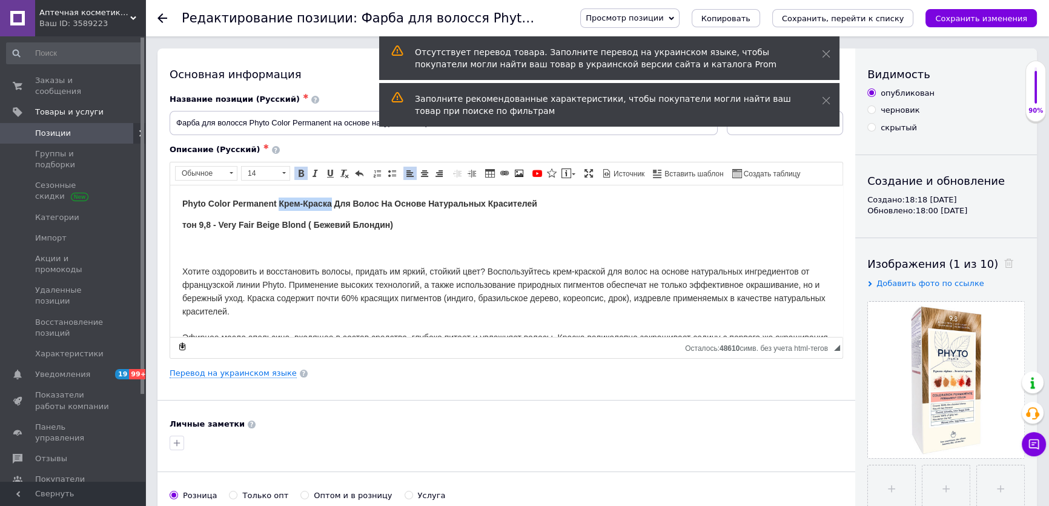
drag, startPoint x: 279, startPoint y: 202, endPoint x: 333, endPoint y: 205, distance: 53.4
click at [333, 205] on span "Phyto Color Permanent Крем-Краска Для Волос На Основе Натуральных Красителей" at bounding box center [359, 203] width 355 height 10
copy span "Крем-Краска"
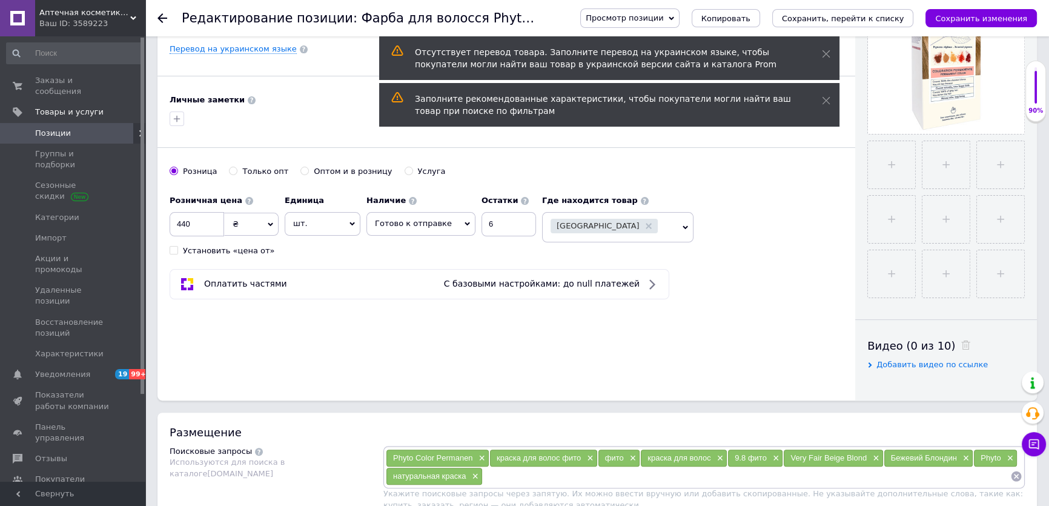
scroll to position [440, 0]
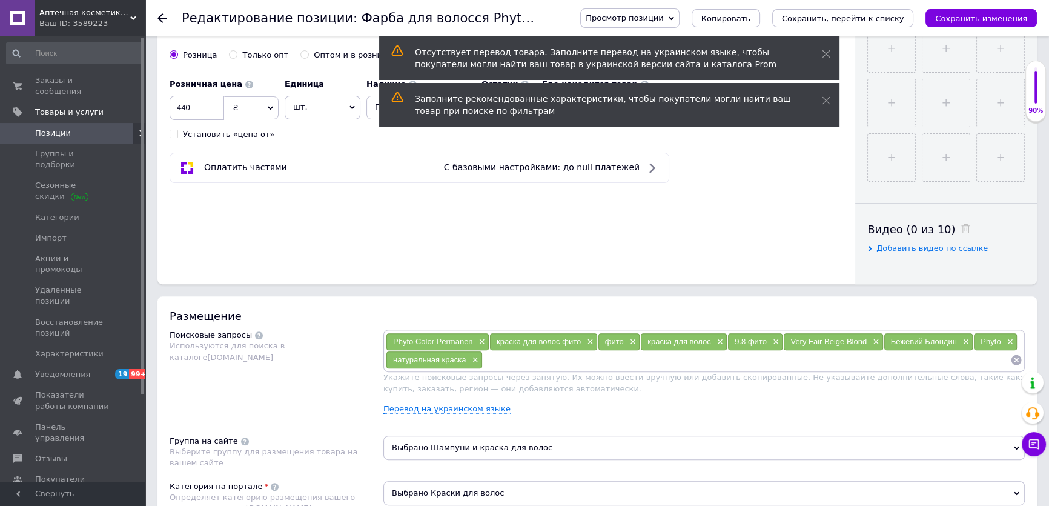
click at [511, 364] on input at bounding box center [747, 360] width 528 height 18
paste input "Крем-Краска"
type input "Крем-Краска"
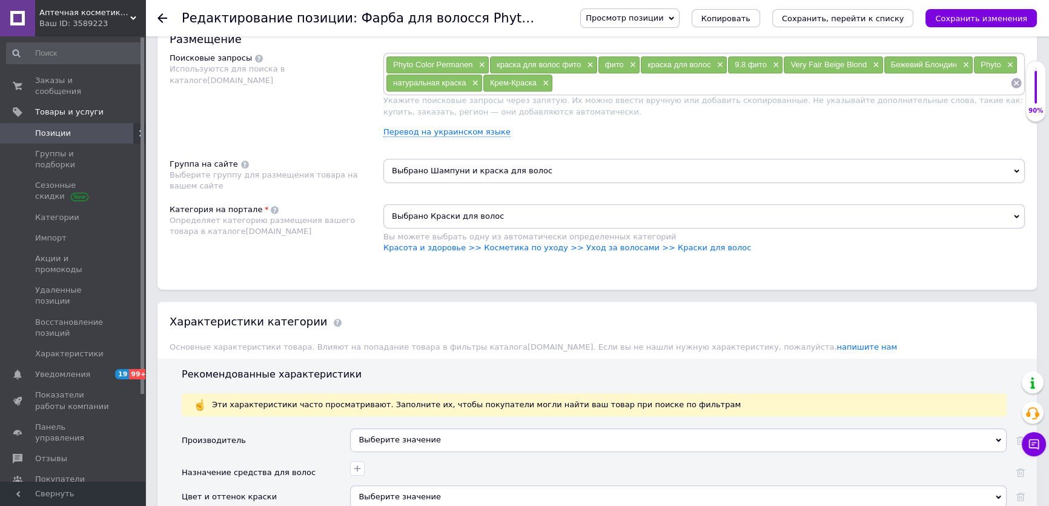
scroll to position [826, 0]
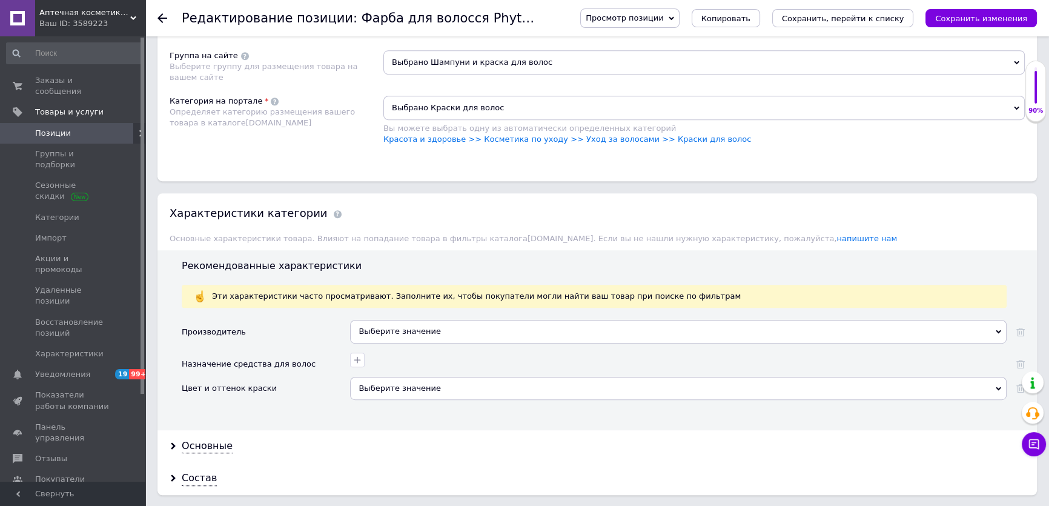
click at [383, 336] on div "Выберите значение" at bounding box center [678, 331] width 657 height 23
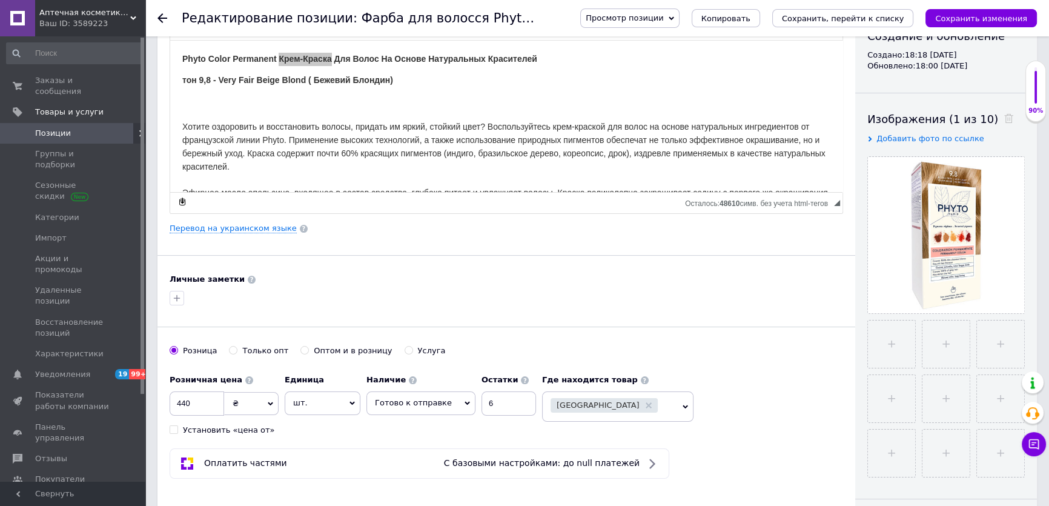
scroll to position [0, 0]
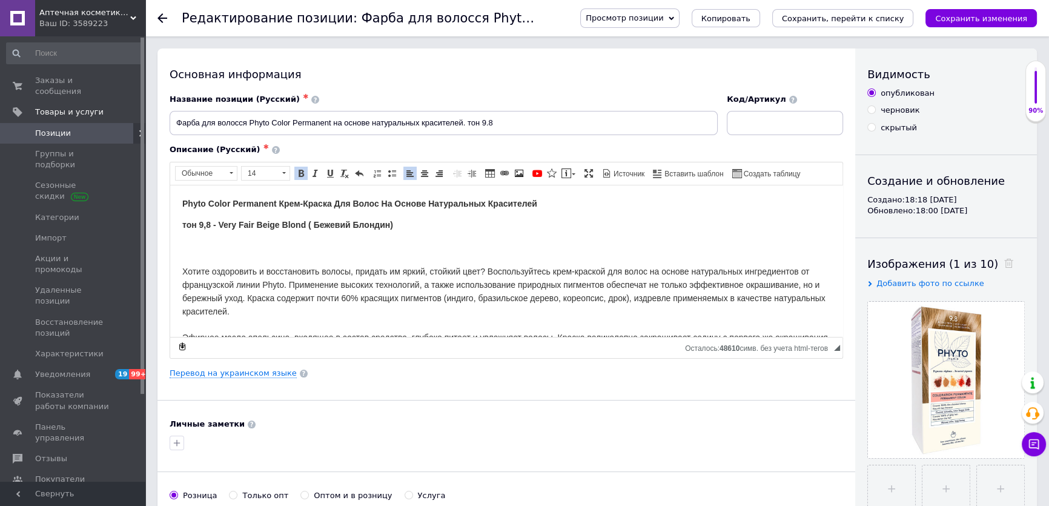
click at [191, 204] on span "Phyto Color Permanent Крем-Краска Для Волос На Основе Натуральных Красителей" at bounding box center [359, 203] width 355 height 10
copy span "Phyto"
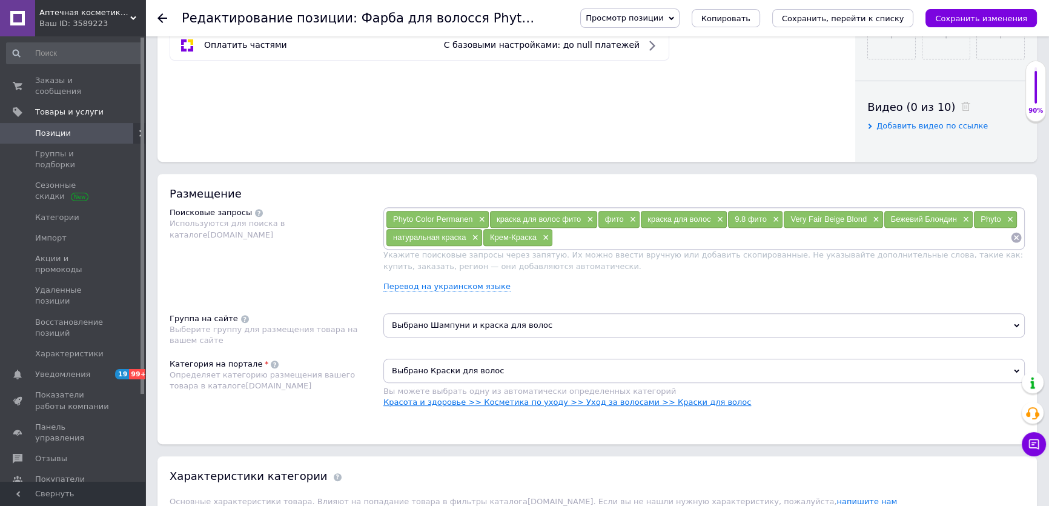
scroll to position [660, 0]
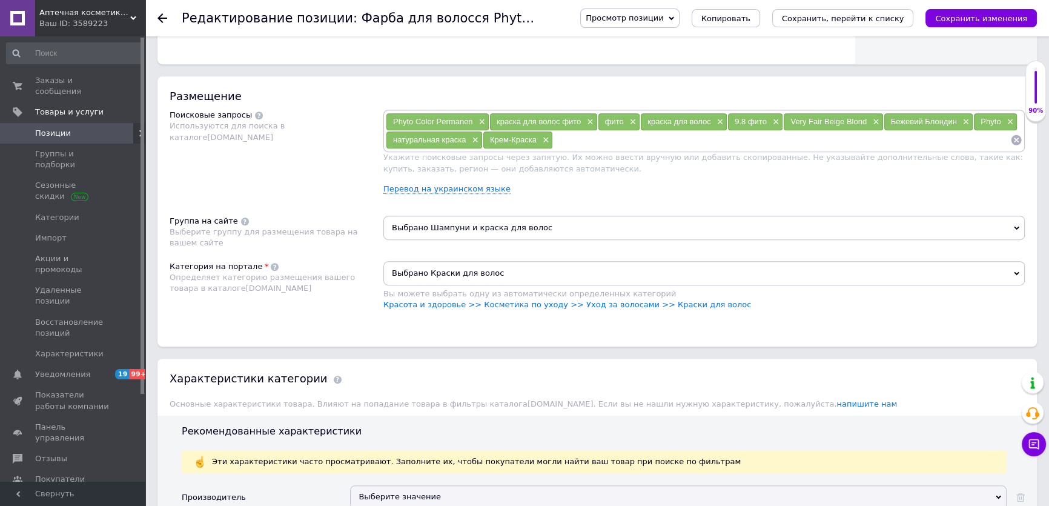
click at [405, 236] on span "Выбрано Шампуни и краска для волос" at bounding box center [703, 228] width 641 height 24
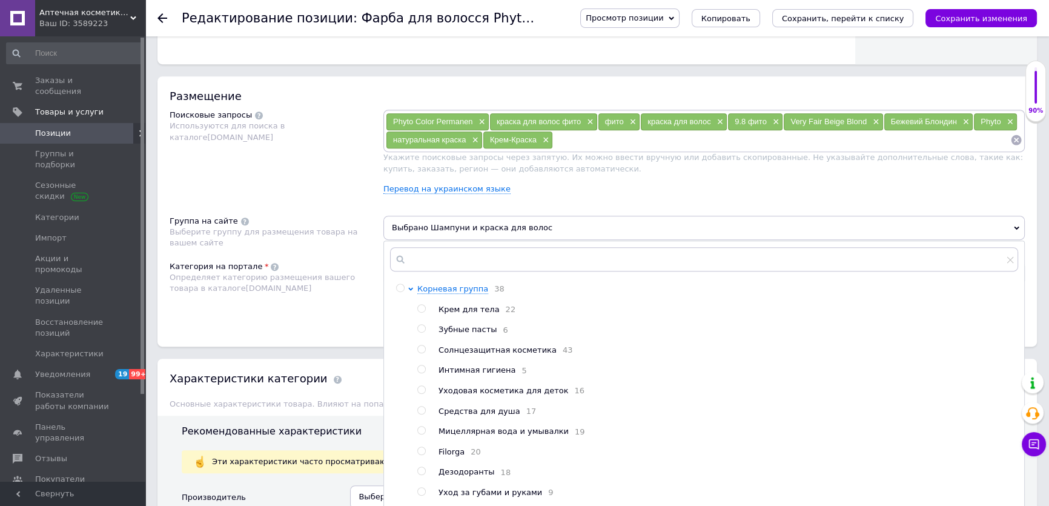
click at [337, 288] on div "Определяет категорию размещения вашего товара в каталоге [DOMAIN_NAME]" at bounding box center [274, 283] width 208 height 22
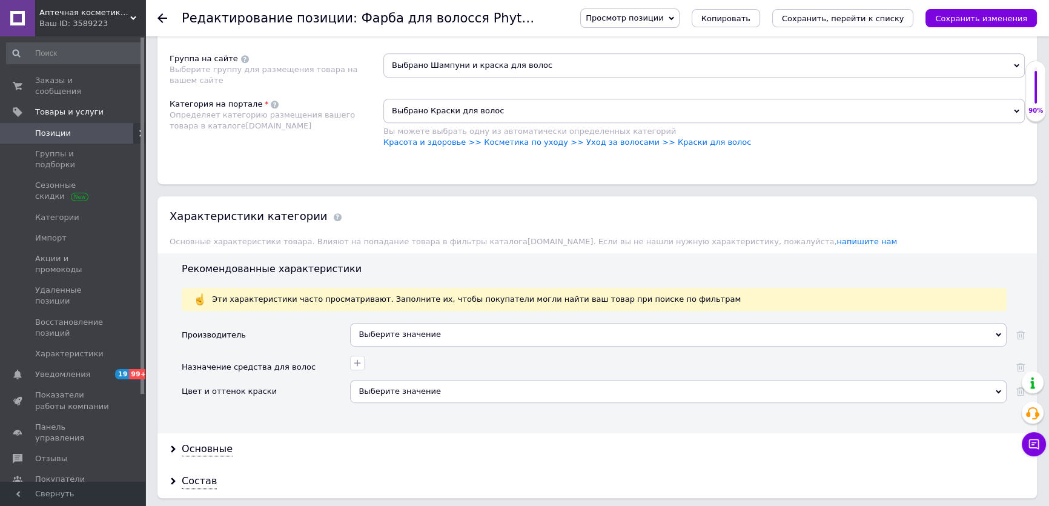
scroll to position [826, 0]
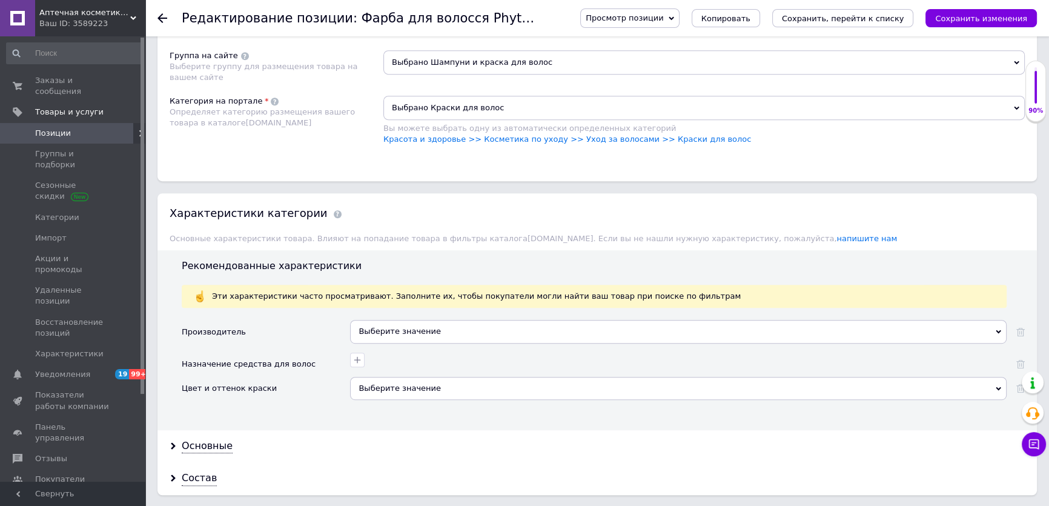
click at [378, 330] on div "Выберите значение" at bounding box center [678, 331] width 657 height 23
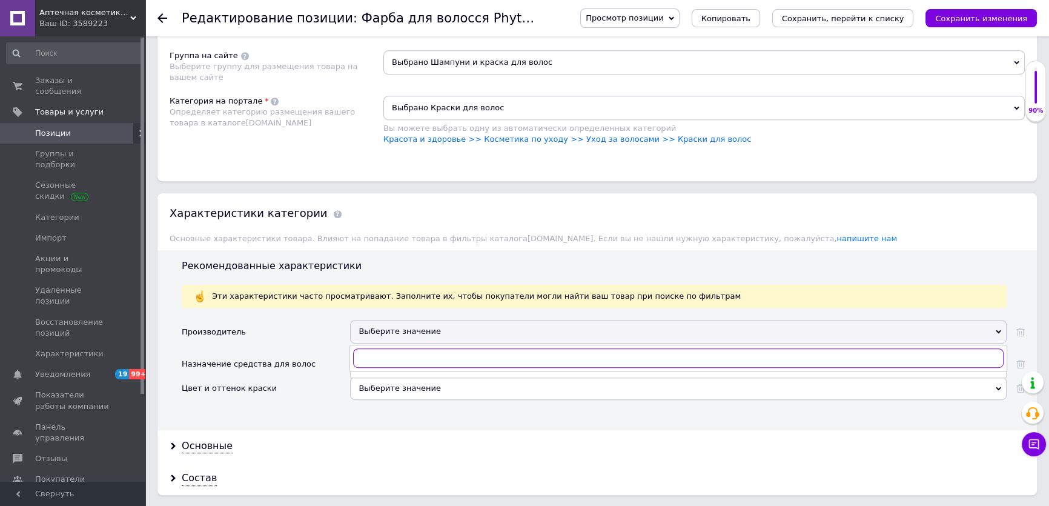
paste input "Phyto"
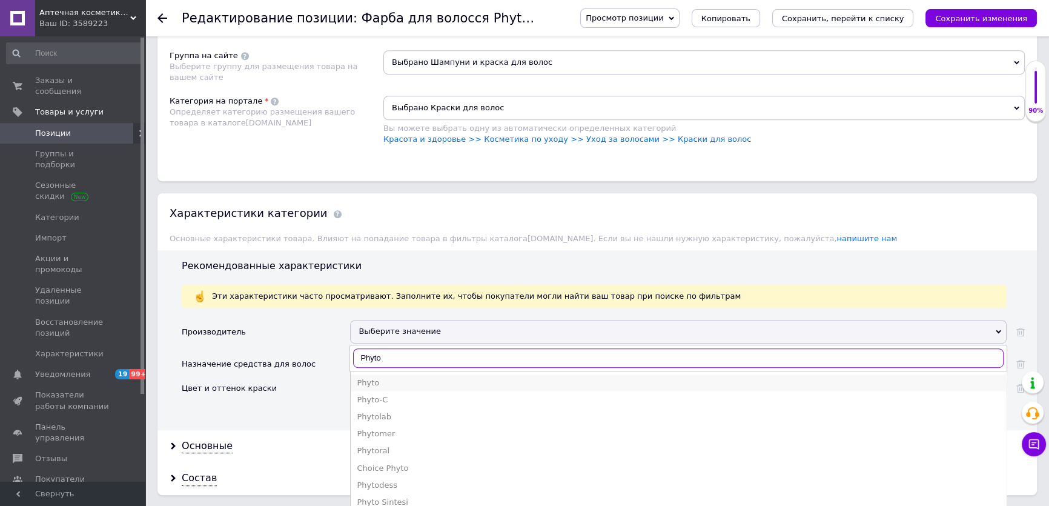
type input "Phyto"
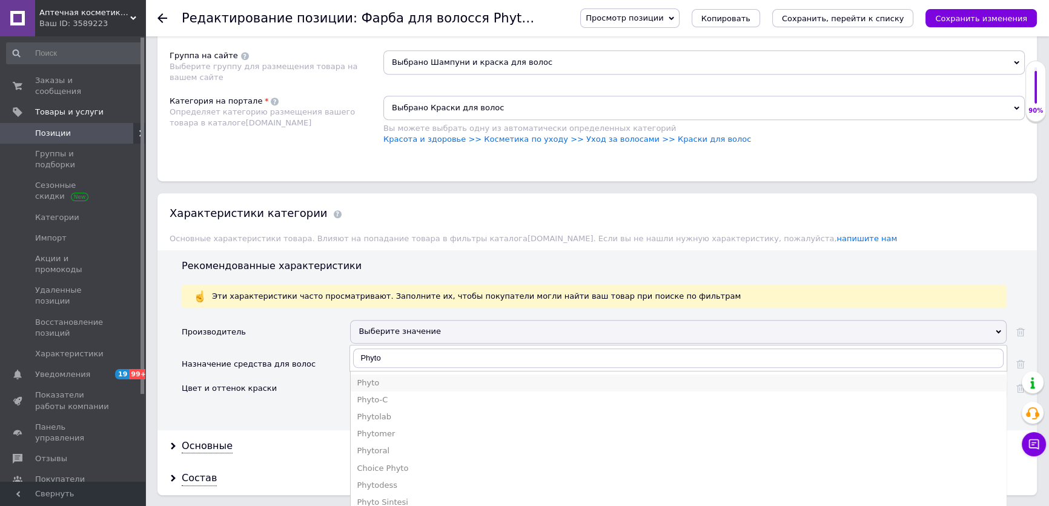
click at [374, 383] on div "Phyto" at bounding box center [678, 382] width 643 height 11
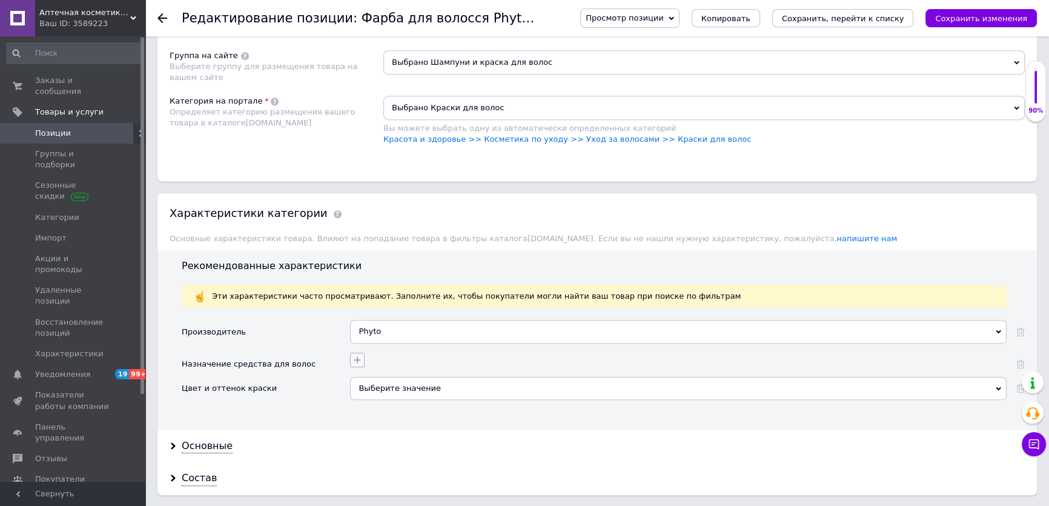
click at [358, 360] on icon "button" at bounding box center [358, 360] width 10 height 10
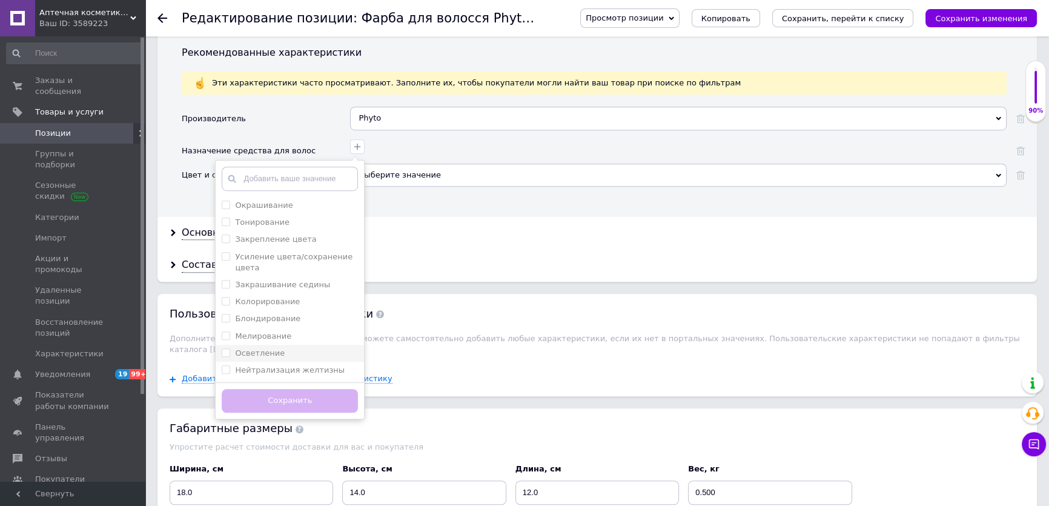
scroll to position [1046, 0]
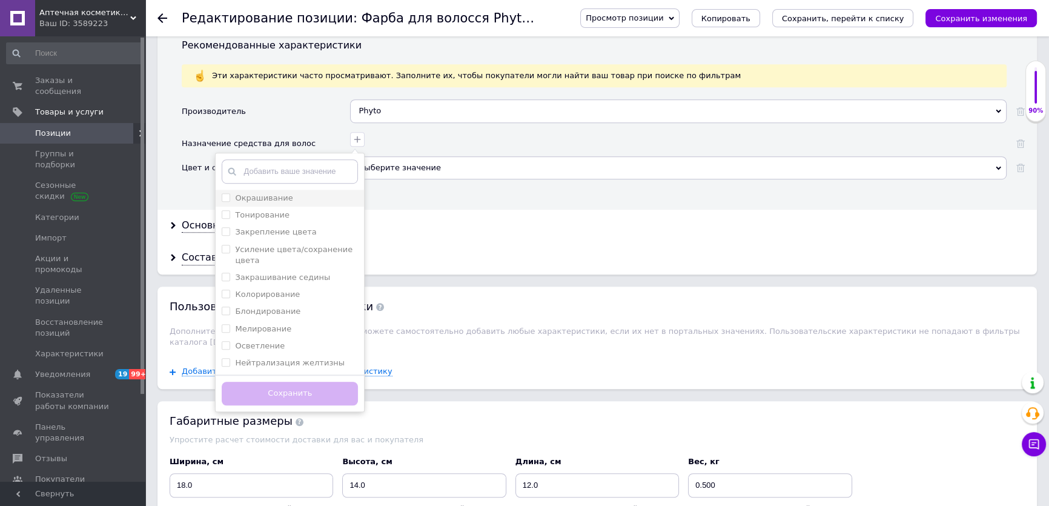
click at [258, 200] on label "Окрашивание" at bounding box center [264, 197] width 58 height 9
checkbox input "true"
click at [297, 389] on button "Сохранить" at bounding box center [290, 394] width 136 height 24
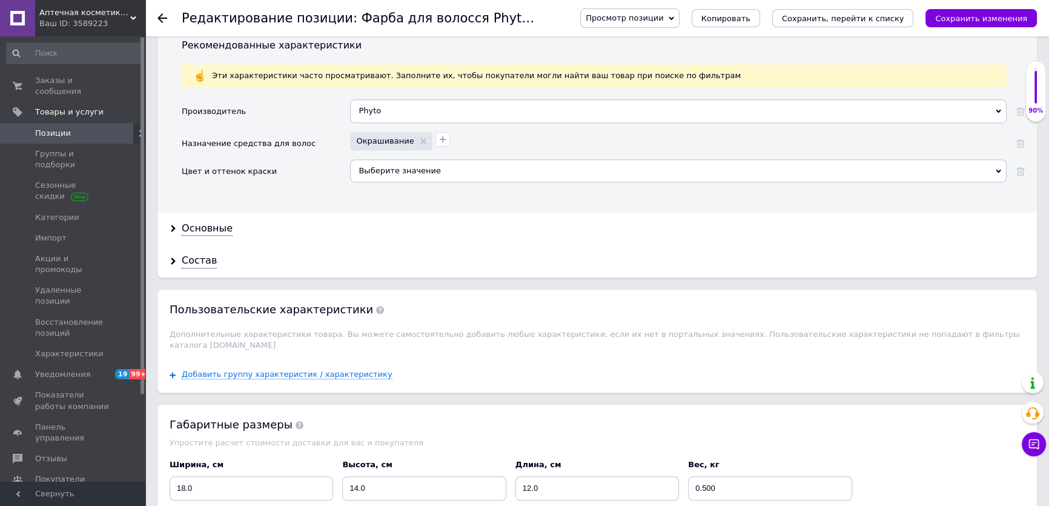
click at [377, 167] on div "Выберите значение" at bounding box center [678, 170] width 657 height 23
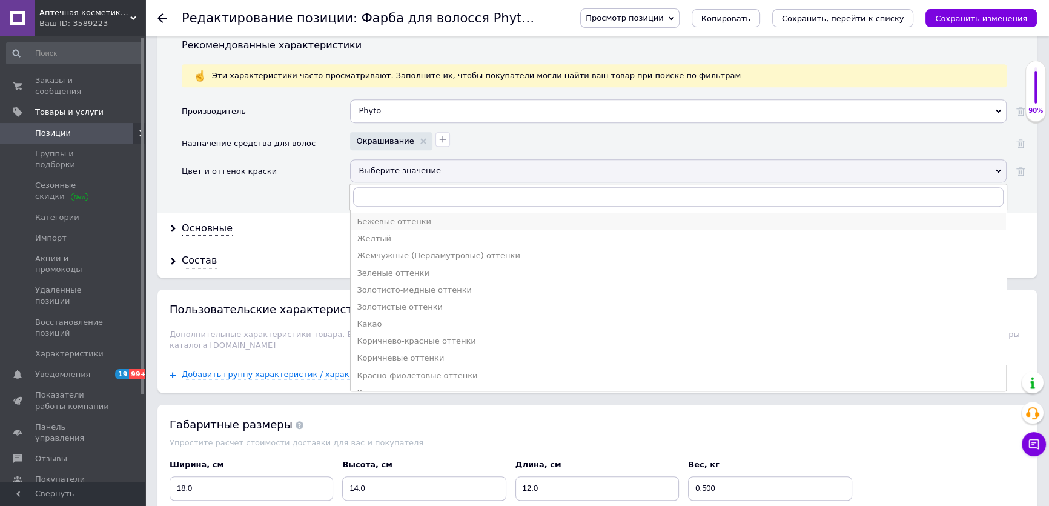
click at [388, 225] on div "Бежевые оттенки" at bounding box center [678, 221] width 643 height 11
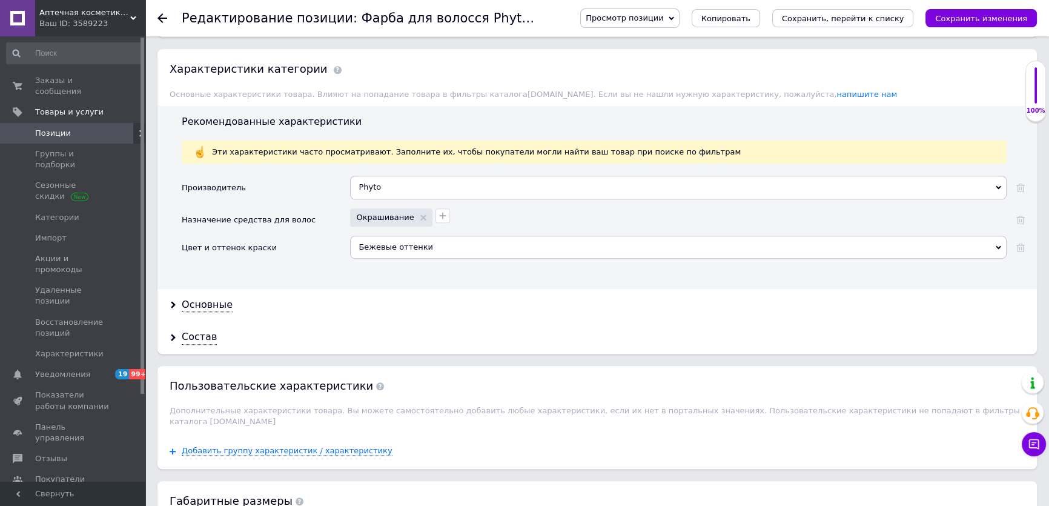
scroll to position [991, 0]
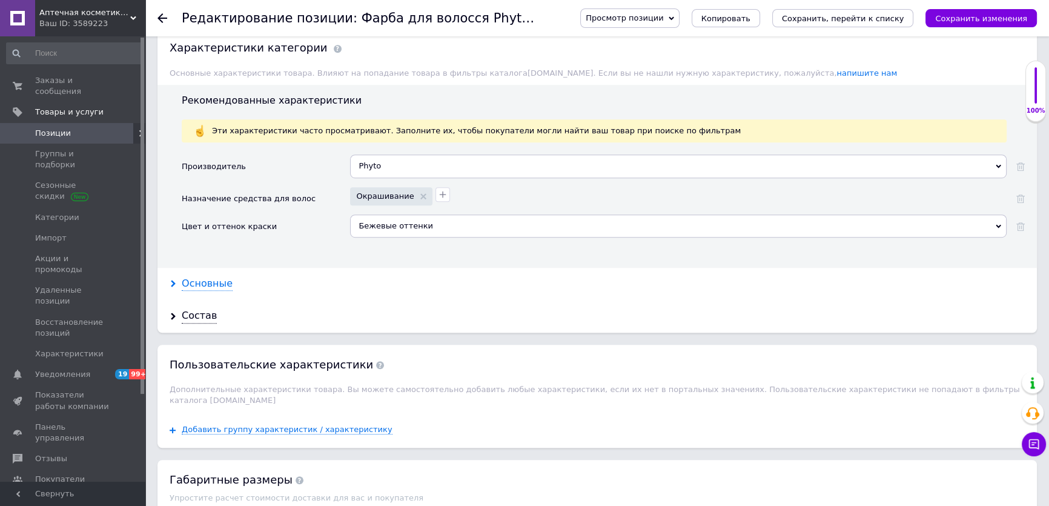
click at [222, 280] on div "Основные" at bounding box center [207, 284] width 51 height 14
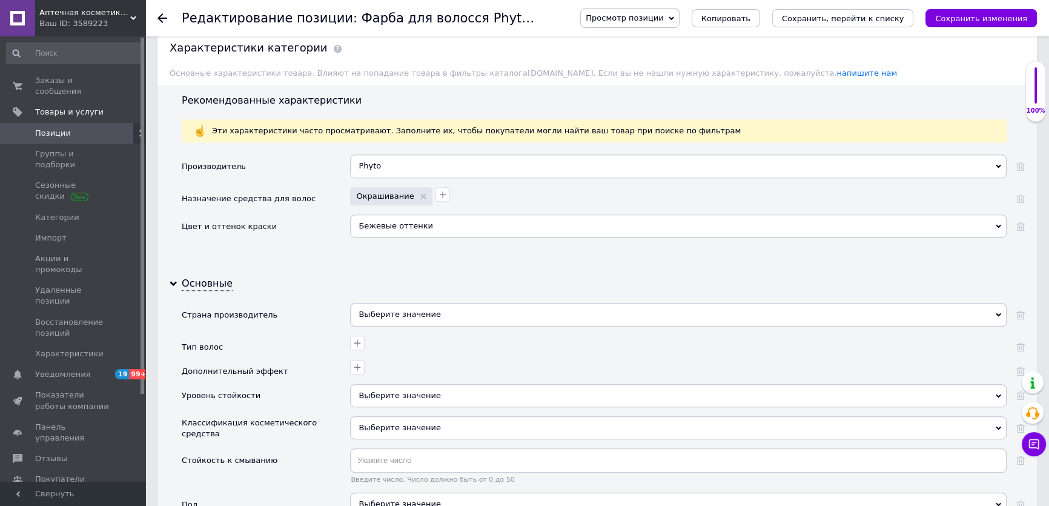
click at [371, 310] on div "Выберите значение" at bounding box center [678, 314] width 657 height 23
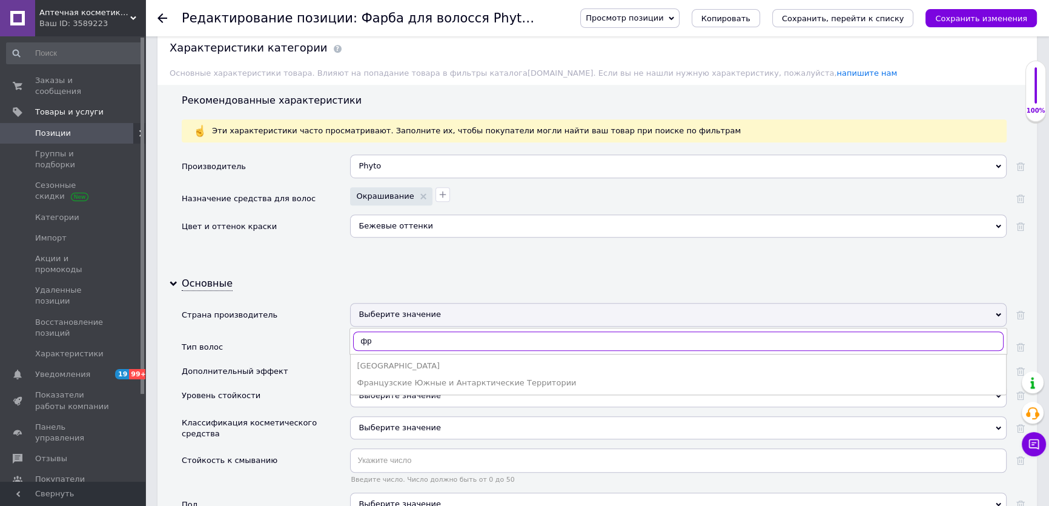
type input "фр"
click at [369, 360] on div "[GEOGRAPHIC_DATA]" at bounding box center [678, 365] width 643 height 11
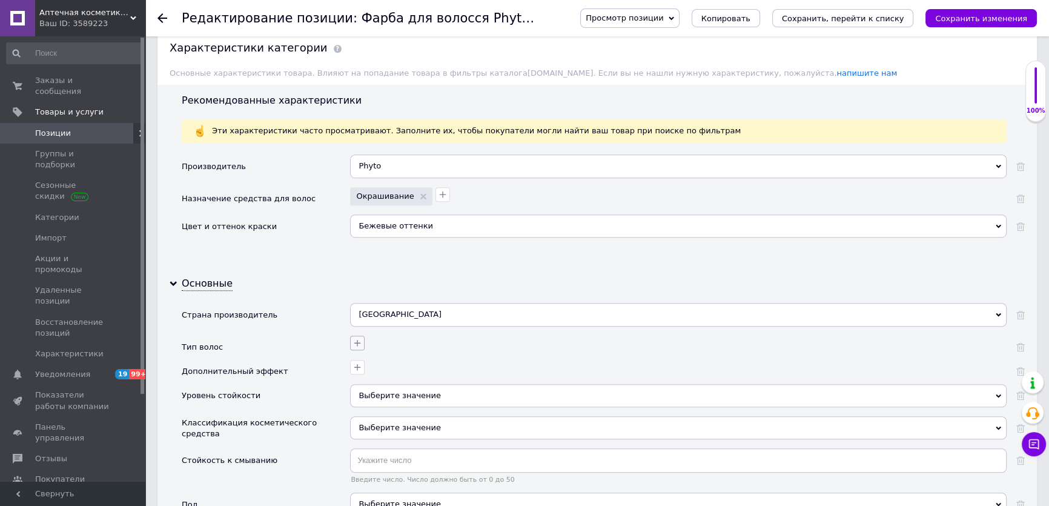
click at [360, 339] on icon "button" at bounding box center [358, 343] width 10 height 10
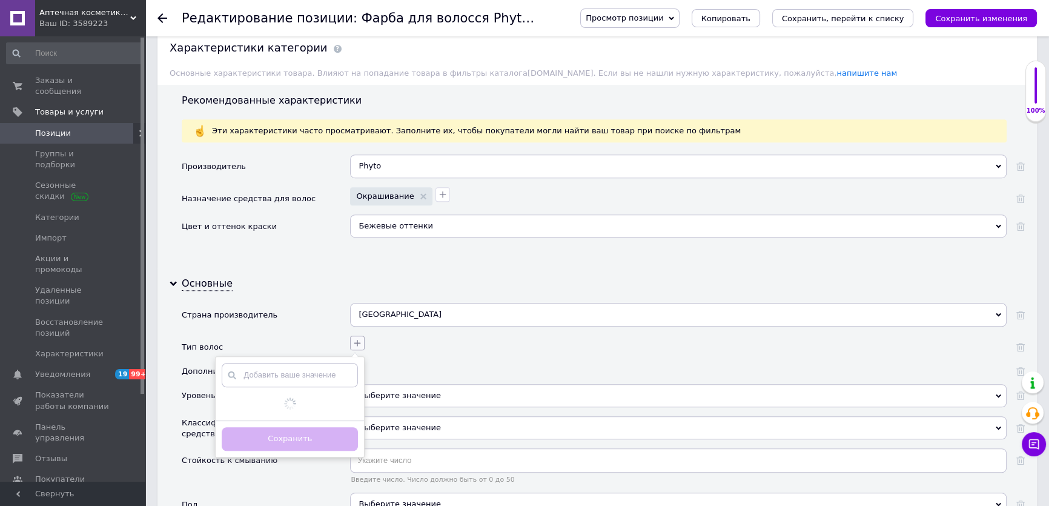
scroll to position [1101, 0]
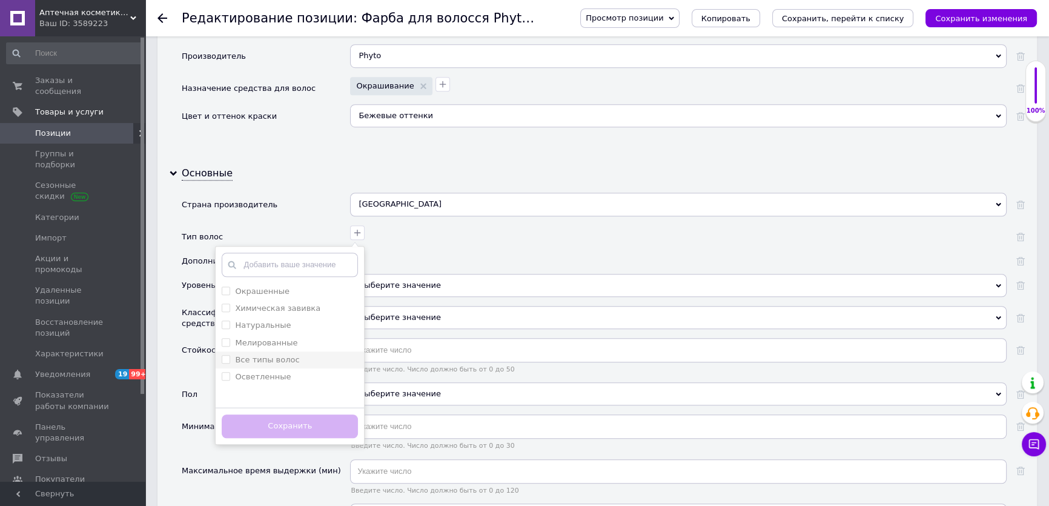
click at [227, 355] on волос "Все типы волос" at bounding box center [226, 359] width 8 height 8
checkbox волос "true"
click at [284, 424] on button "Сохранить" at bounding box center [290, 426] width 136 height 24
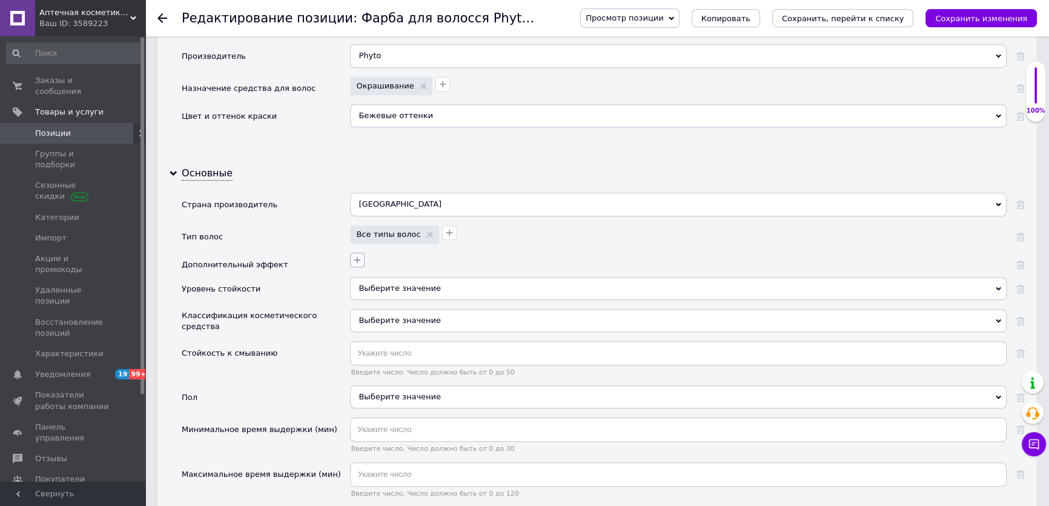
click at [357, 265] on button "button" at bounding box center [357, 260] width 15 height 15
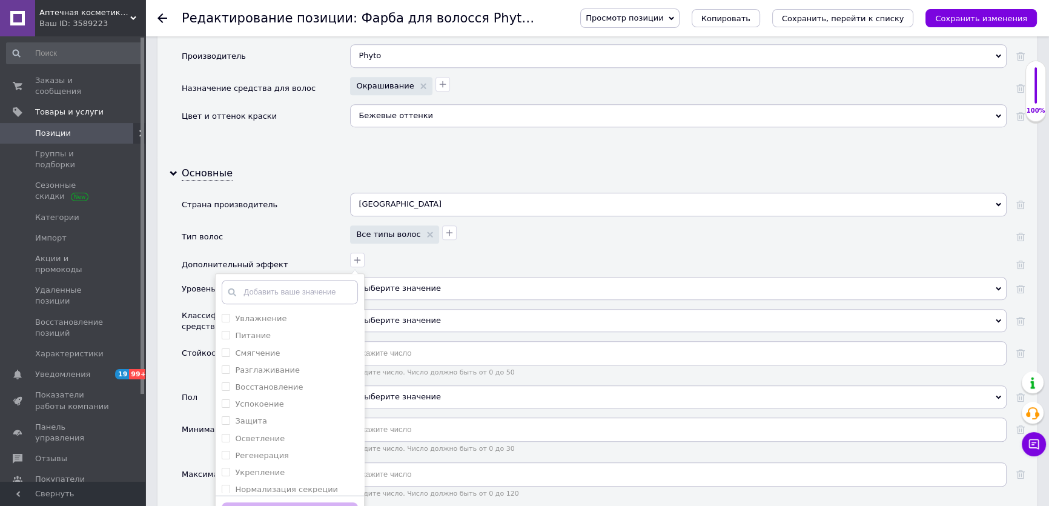
click at [299, 186] on div "Основные Страна производитель [GEOGRAPHIC_DATA] [GEOGRAPHIC_DATA] [GEOGRAPHIC_D…" at bounding box center [596, 441] width 879 height 568
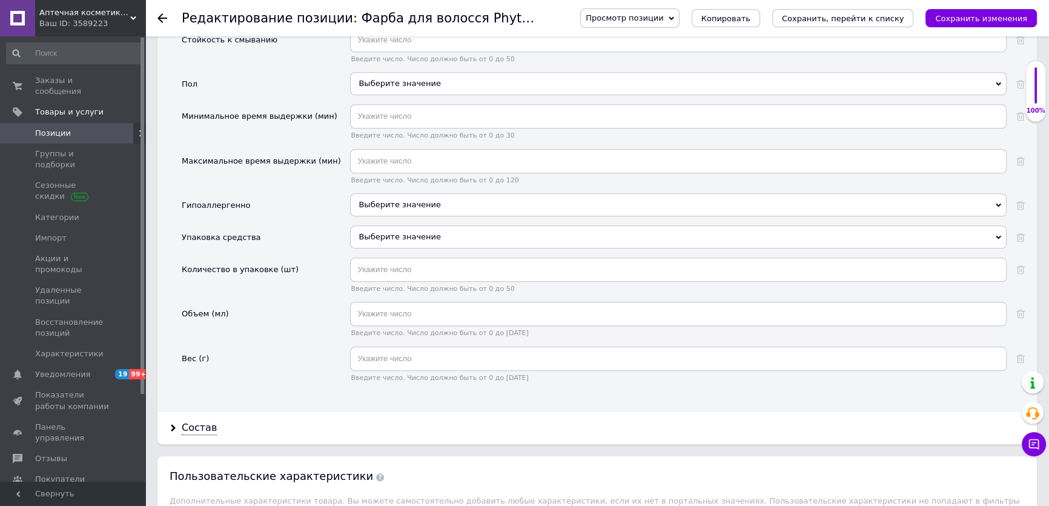
scroll to position [1431, 0]
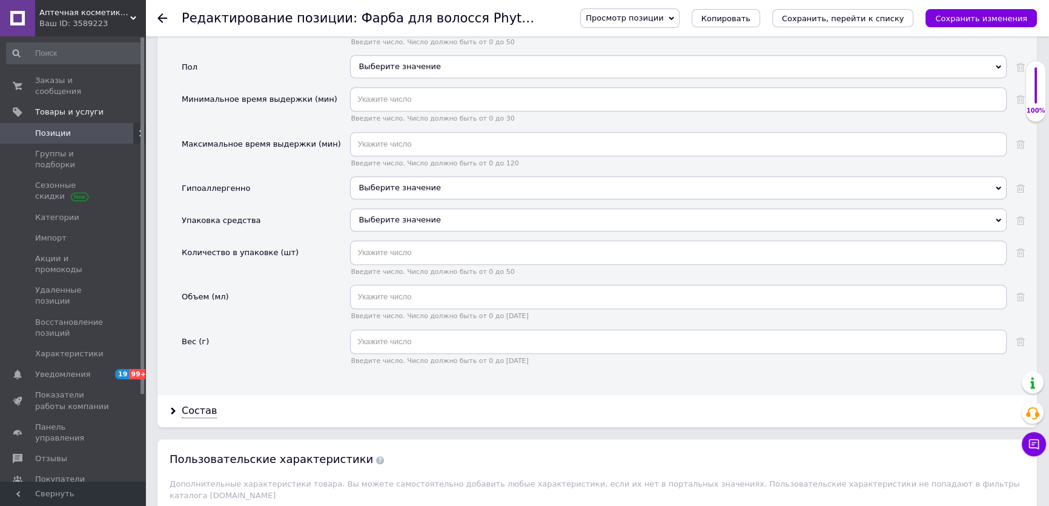
click at [378, 187] on span "Выберите значение" at bounding box center [400, 187] width 82 height 9
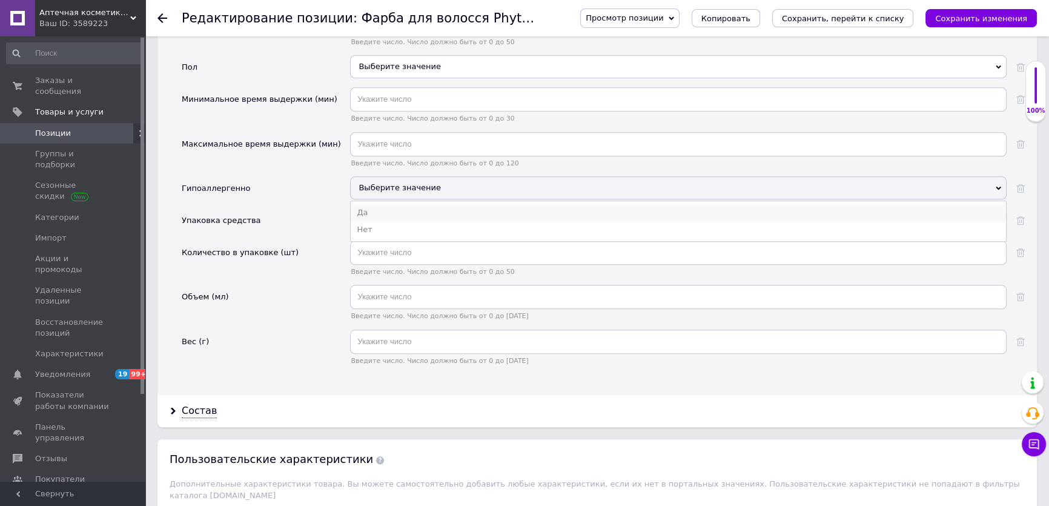
click at [367, 209] on li "Да" at bounding box center [678, 212] width 655 height 17
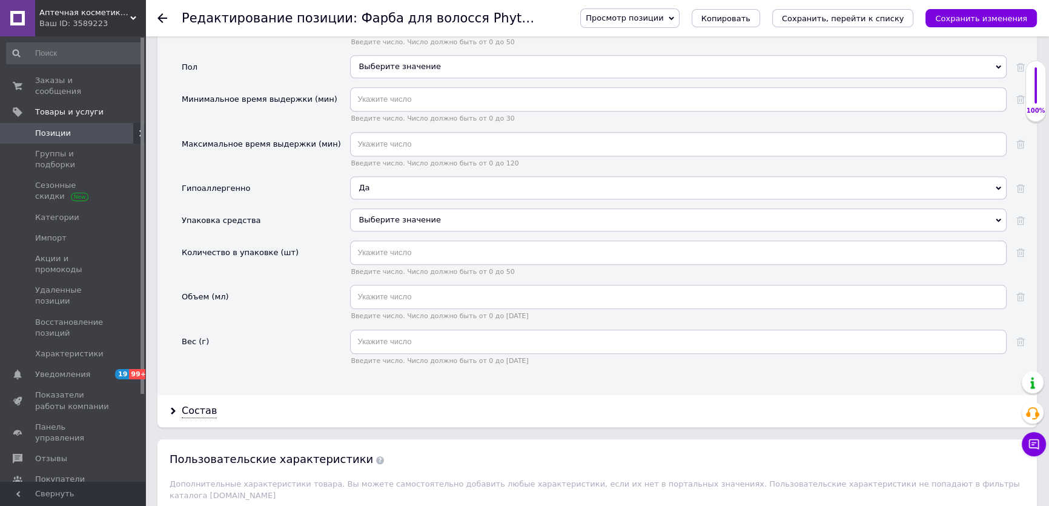
click at [372, 219] on div "Выберите значение" at bounding box center [678, 219] width 657 height 23
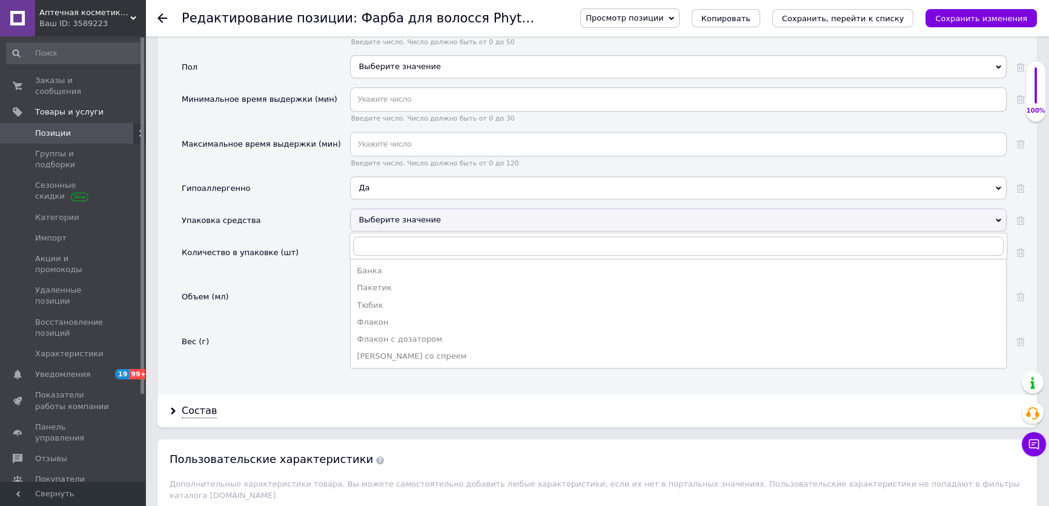
click at [312, 212] on div "Упаковка средства" at bounding box center [266, 224] width 168 height 32
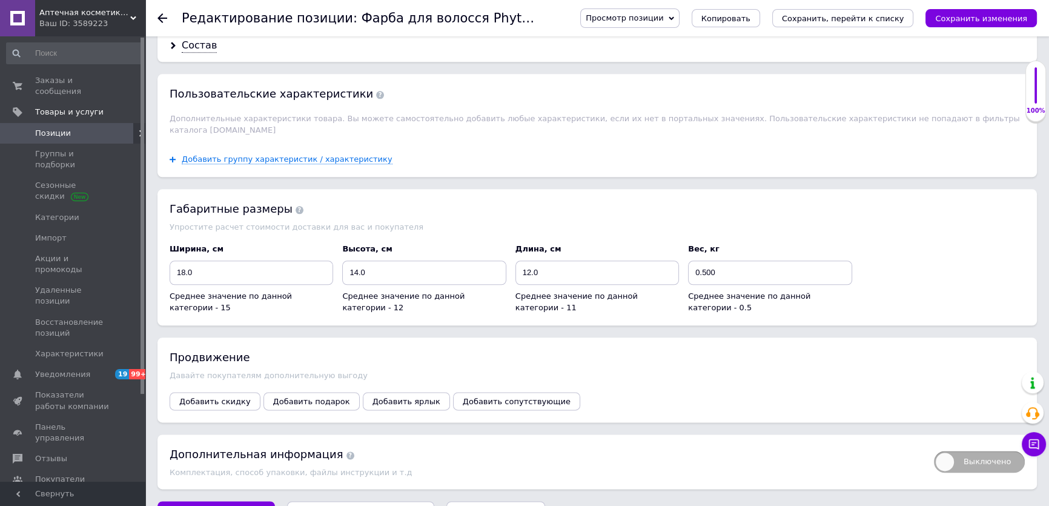
scroll to position [1806, 0]
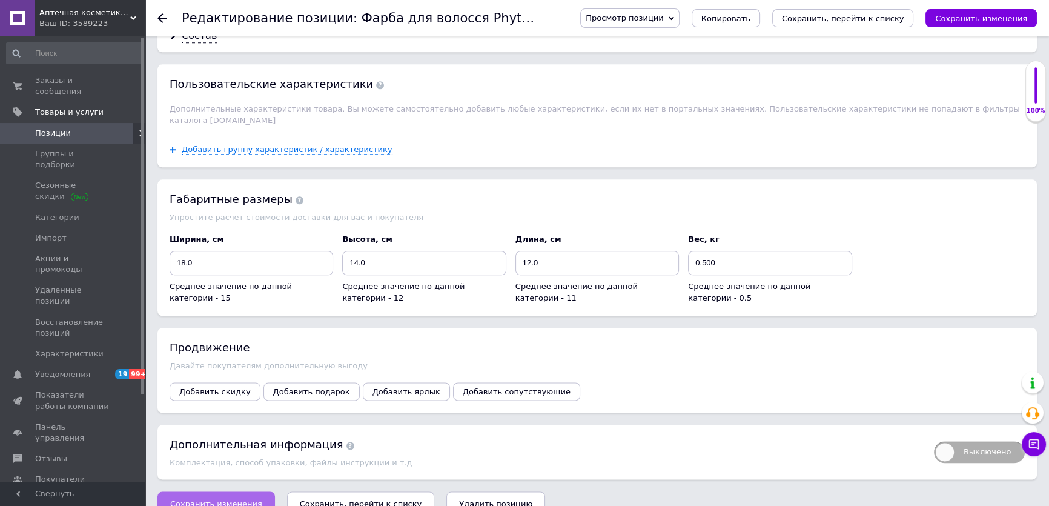
click at [240, 499] on span "Сохранить изменения" at bounding box center [216, 503] width 92 height 9
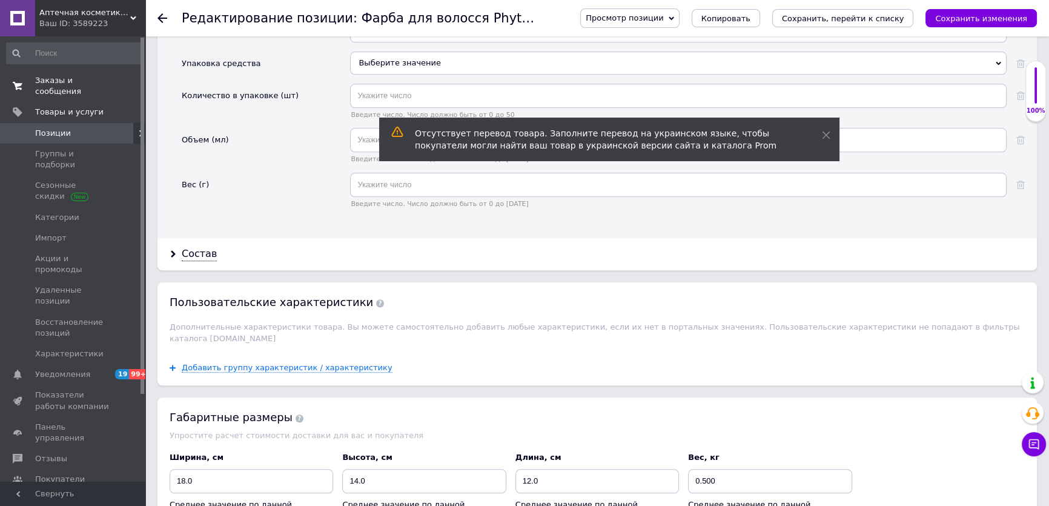
scroll to position [1586, 0]
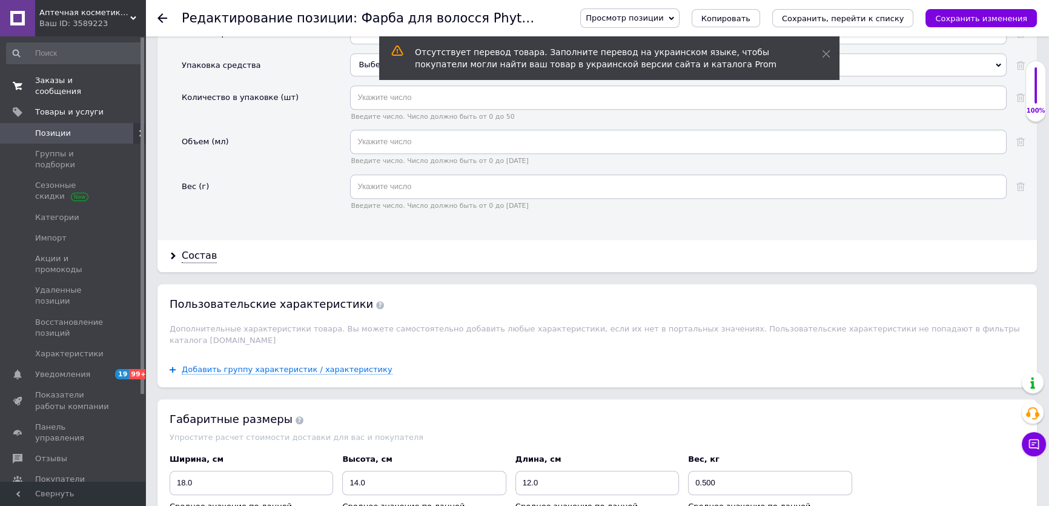
click at [67, 81] on span "Заказы и сообщения" at bounding box center [73, 86] width 77 height 22
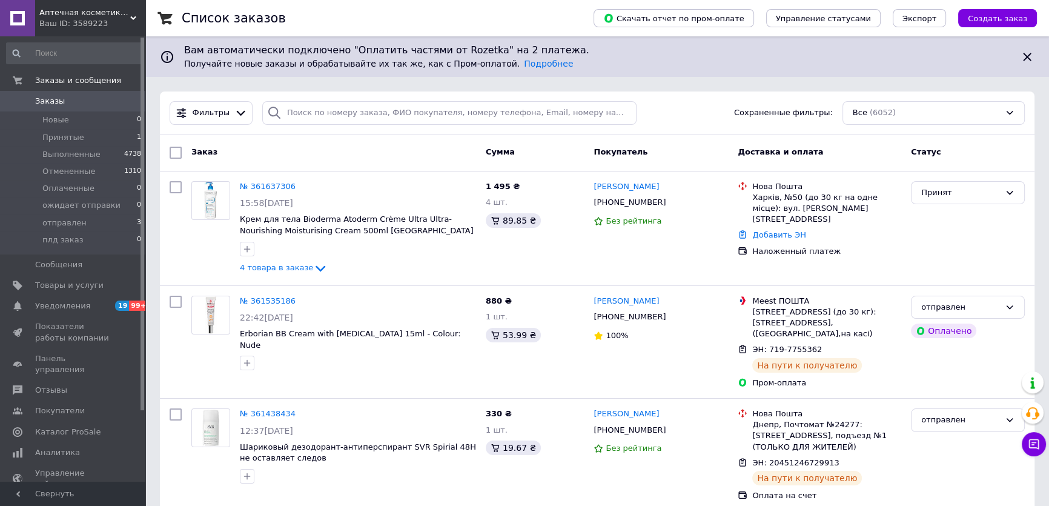
click at [50, 99] on span "Заказы" at bounding box center [50, 101] width 30 height 11
click at [50, 135] on span "Принятые" at bounding box center [63, 137] width 42 height 11
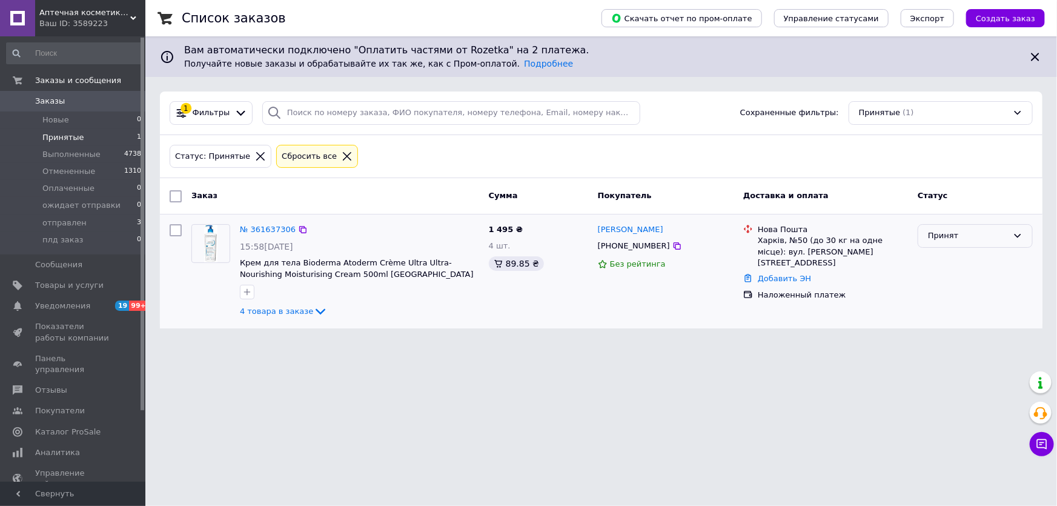
click at [1018, 240] on icon at bounding box center [1018, 236] width 10 height 10
click at [985, 331] on li "ожидает отправки" at bounding box center [975, 328] width 114 height 22
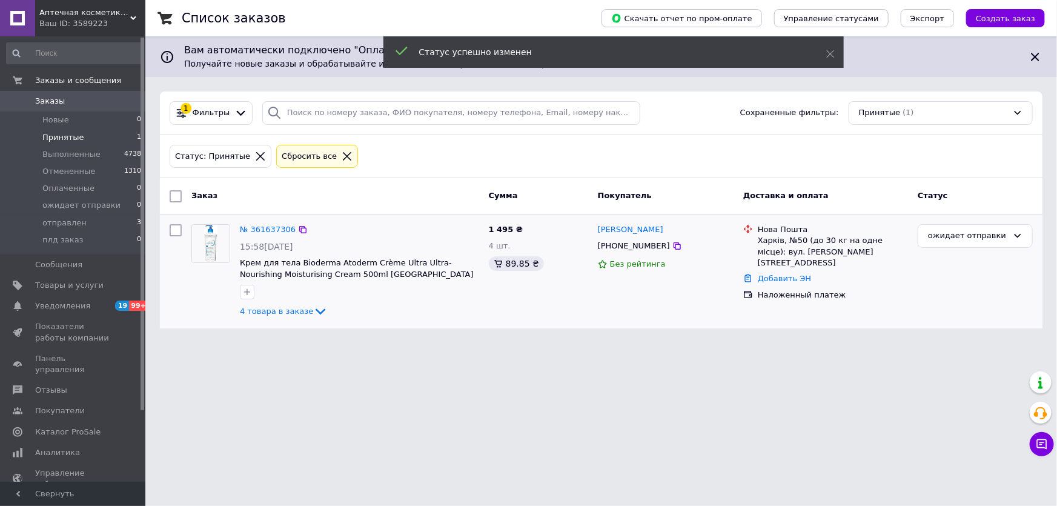
click at [51, 97] on span "Заказы" at bounding box center [50, 101] width 30 height 11
